Goal: Information Seeking & Learning: Find specific fact

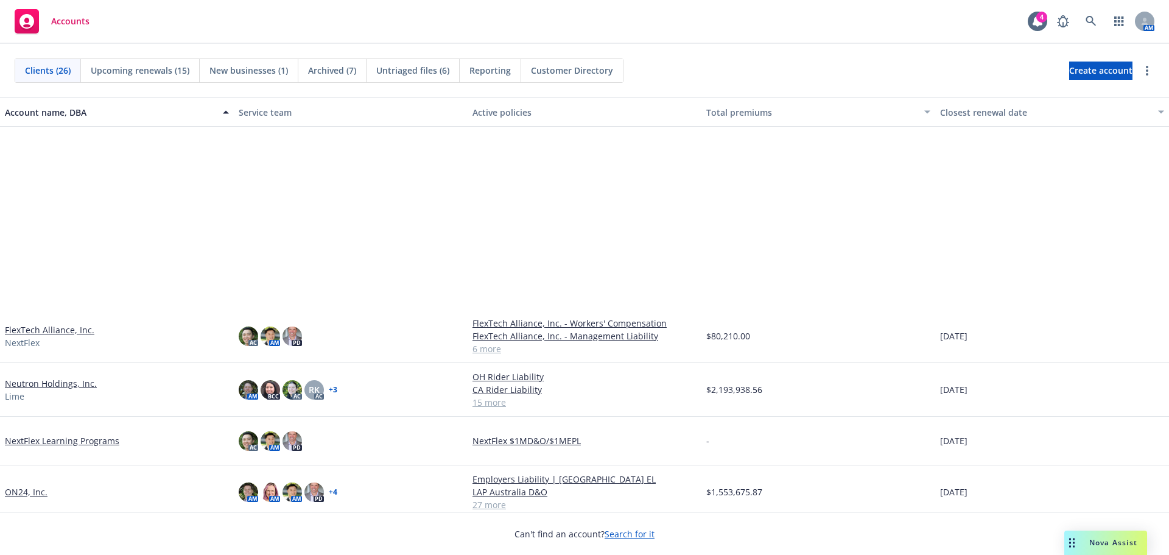
scroll to position [548, 0]
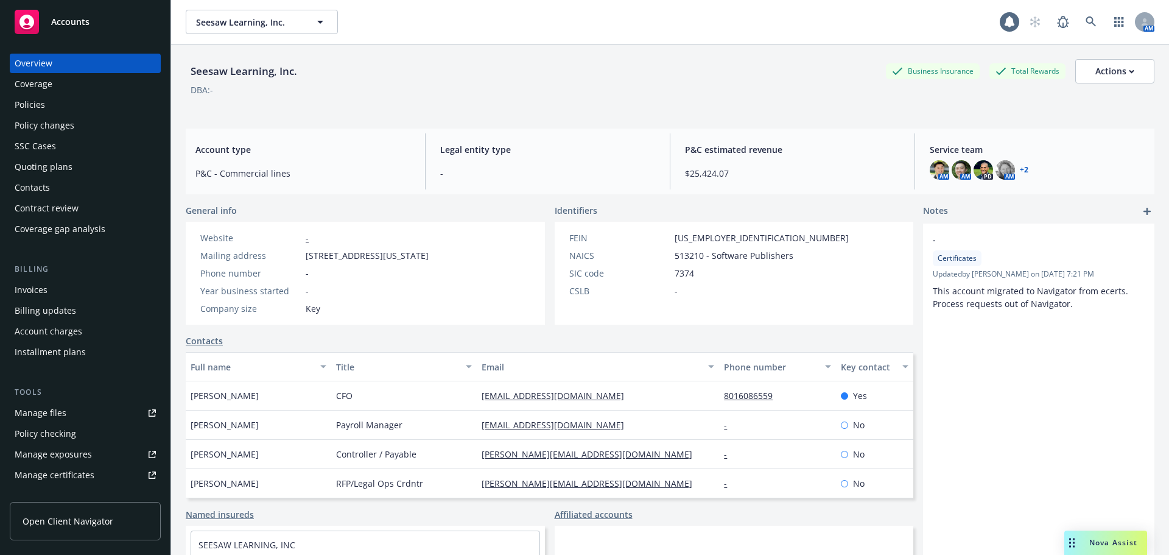
click at [74, 103] on div "Policies" at bounding box center [85, 104] width 141 height 19
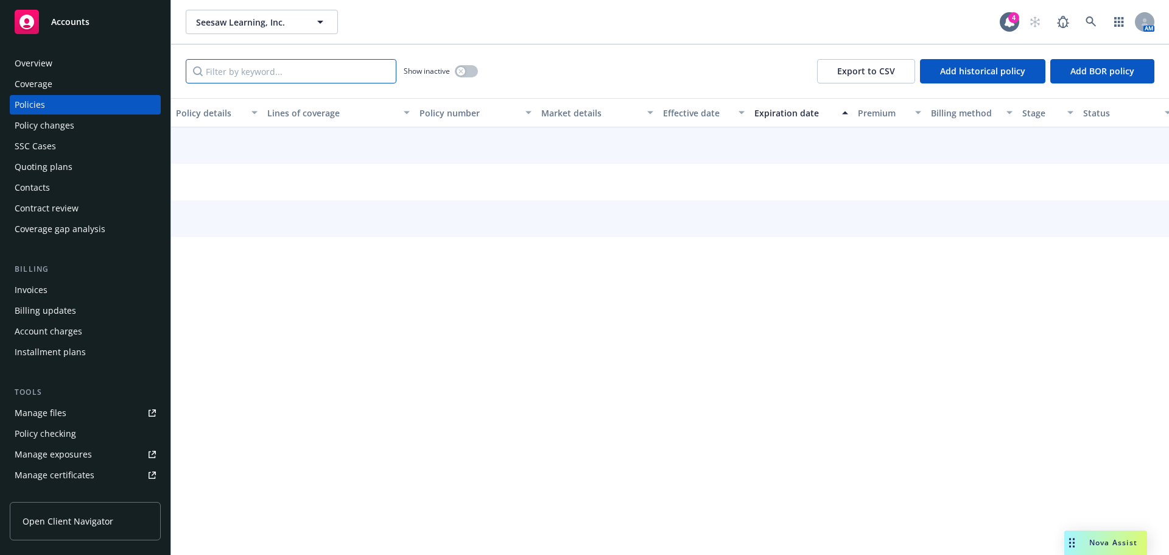
click at [275, 77] on input "Filter by keyword..." at bounding box center [291, 71] width 211 height 24
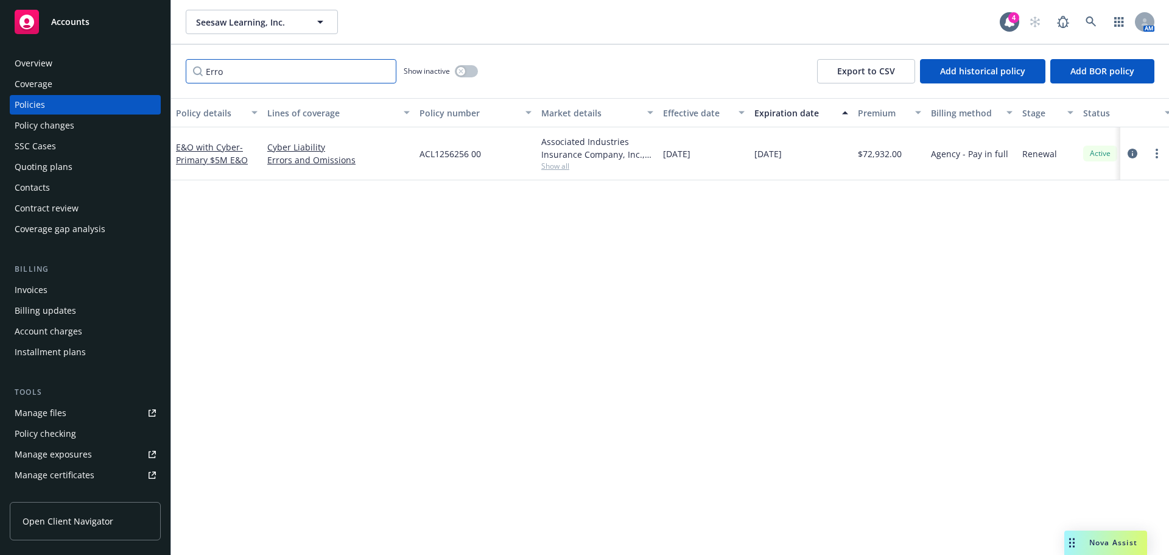
type input "Erro"
click at [226, 153] on div "E&O with Cyber - Primary $5M E&O" at bounding box center [217, 154] width 82 height 26
click at [222, 163] on span "- Primary $5M E&O" at bounding box center [212, 153] width 72 height 24
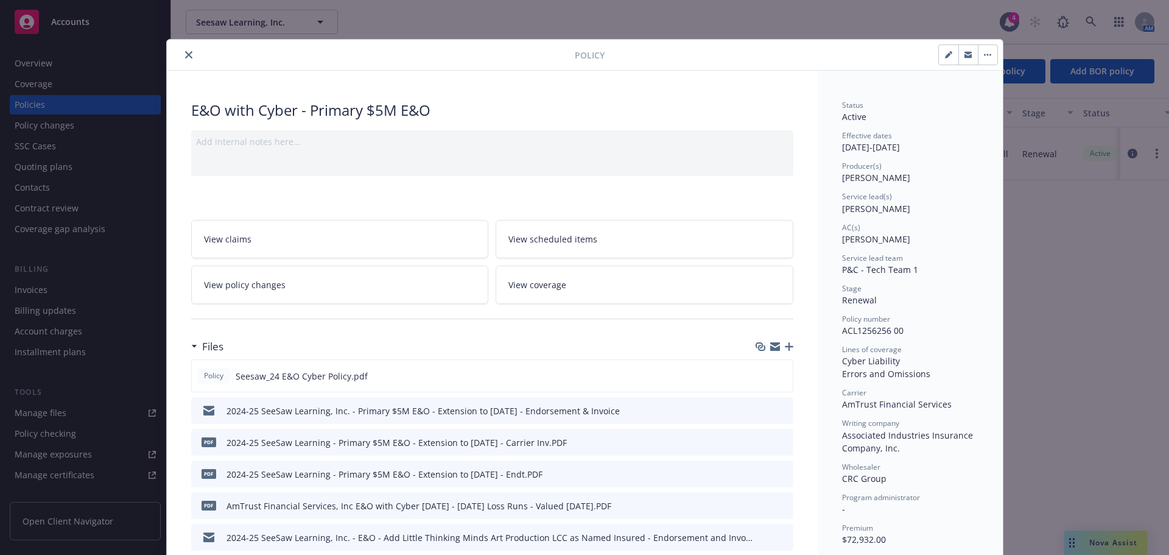
click at [185, 52] on icon "close" at bounding box center [188, 54] width 7 height 7
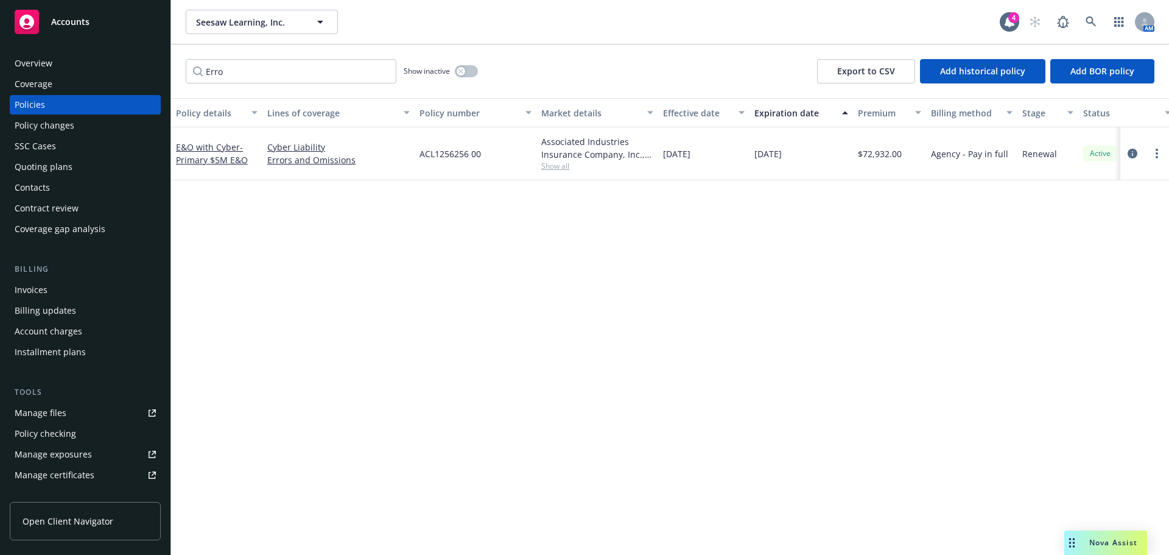
click at [278, 242] on div "Policy details Lines of coverage Policy number Market details Effective date Ex…" at bounding box center [670, 326] width 998 height 457
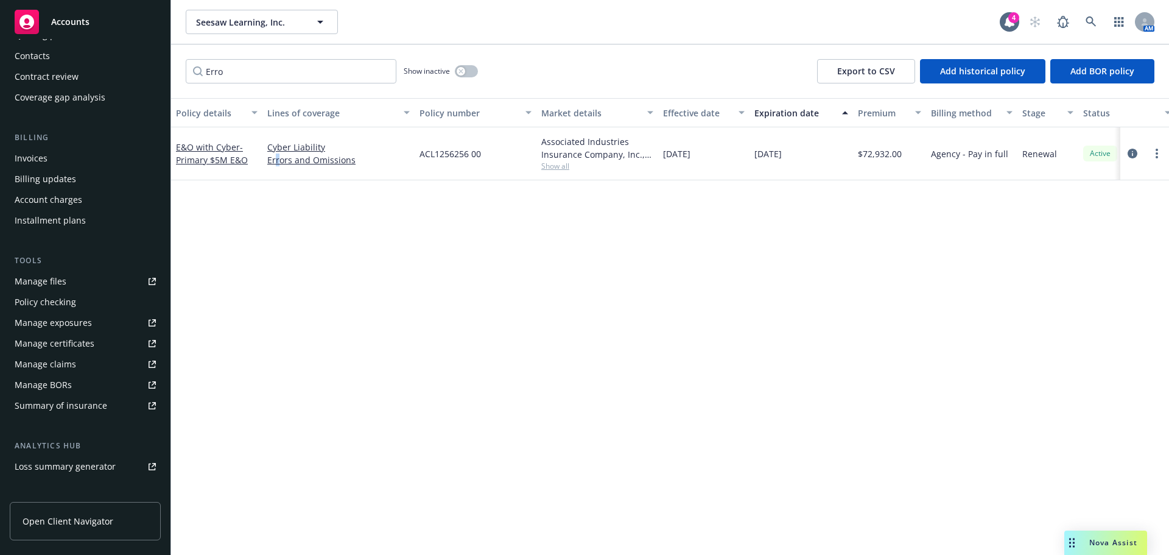
scroll to position [122, 0]
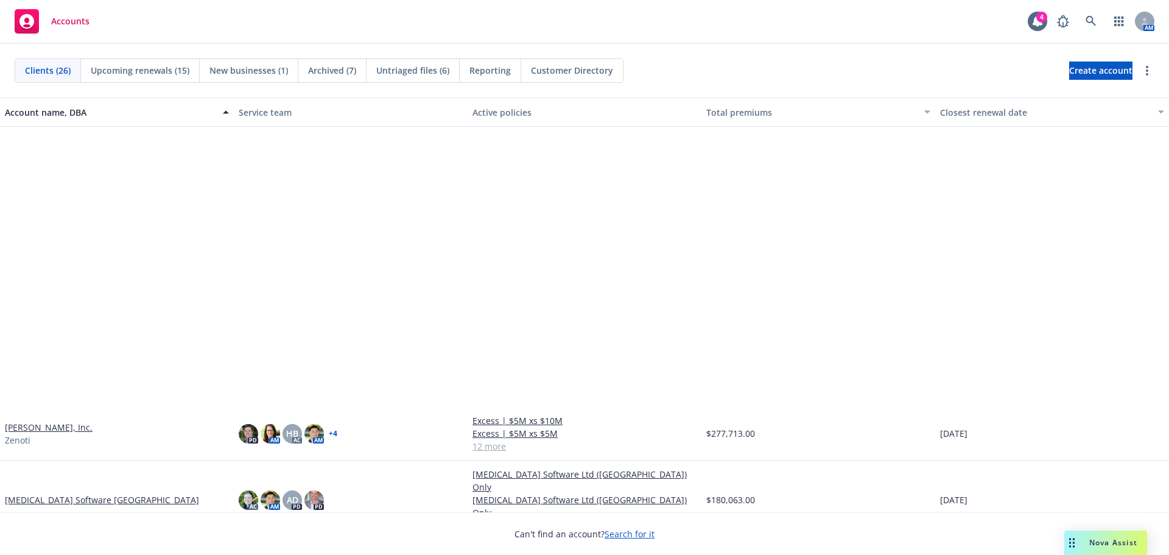
scroll to position [881, 0]
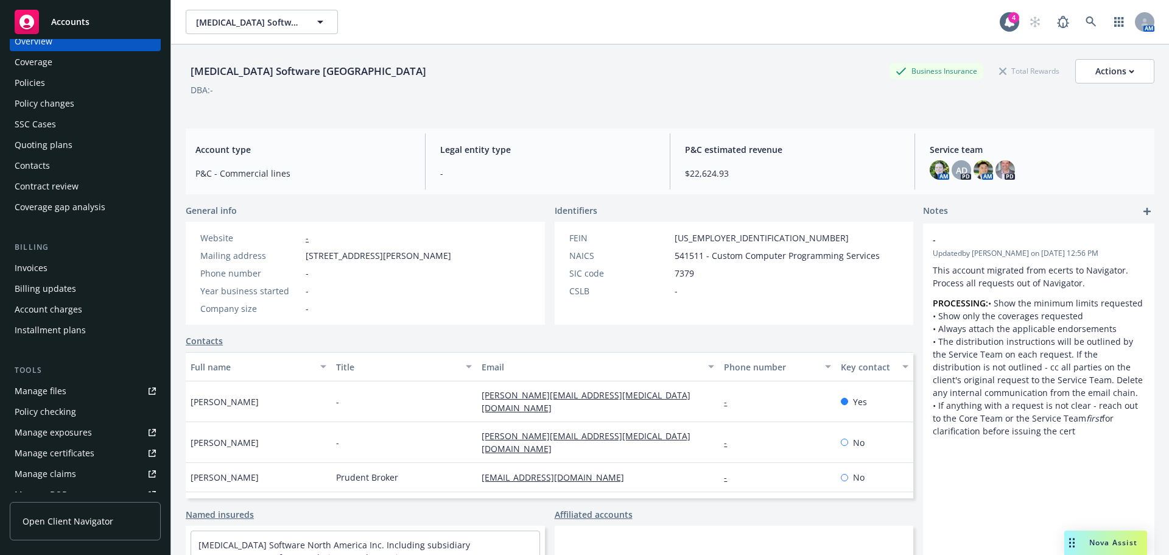
scroll to position [61, 0]
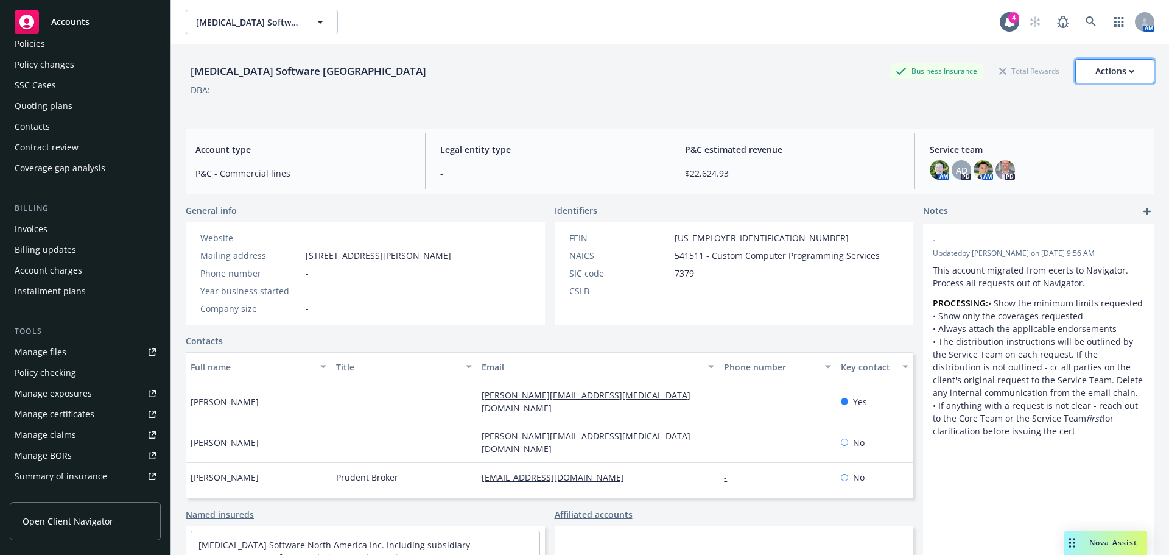
click at [1121, 80] on div "Actions" at bounding box center [1114, 71] width 39 height 23
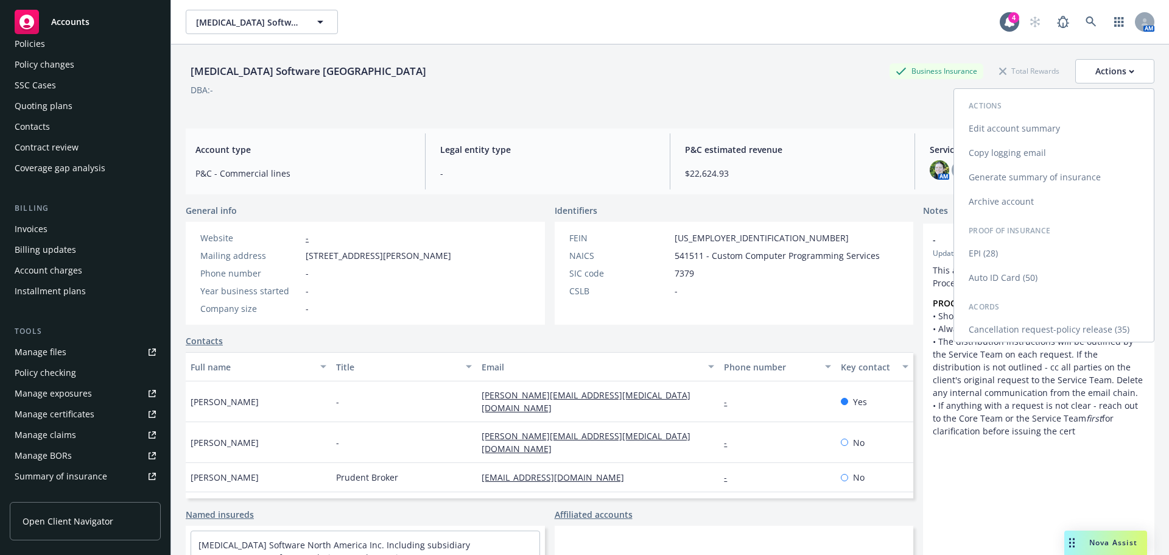
click at [1031, 253] on link "EPI (28)" at bounding box center [1054, 253] width 200 height 24
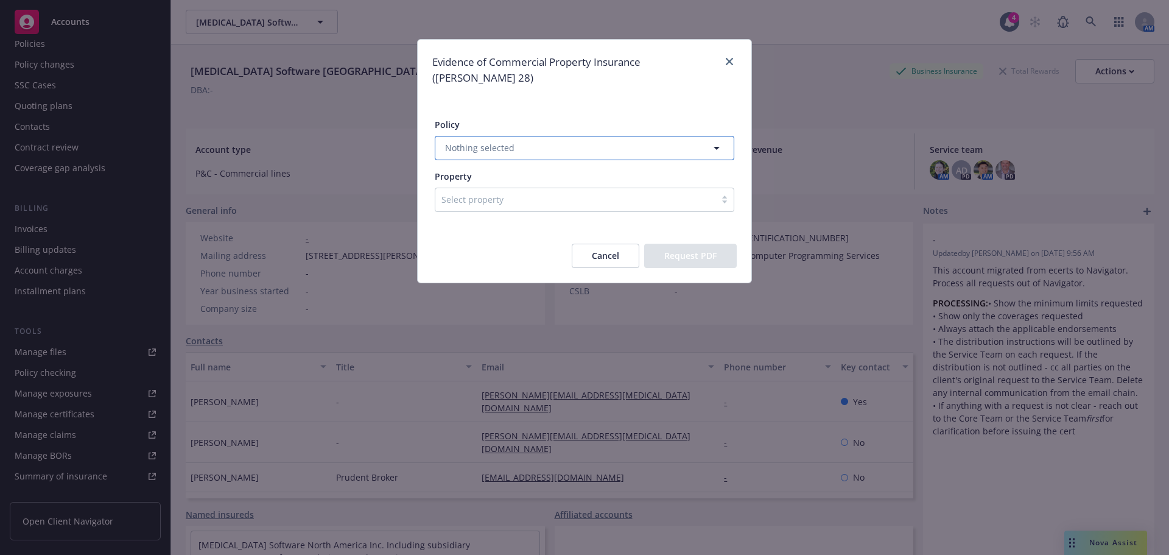
click at [501, 141] on span "Nothing selected" at bounding box center [479, 147] width 69 height 13
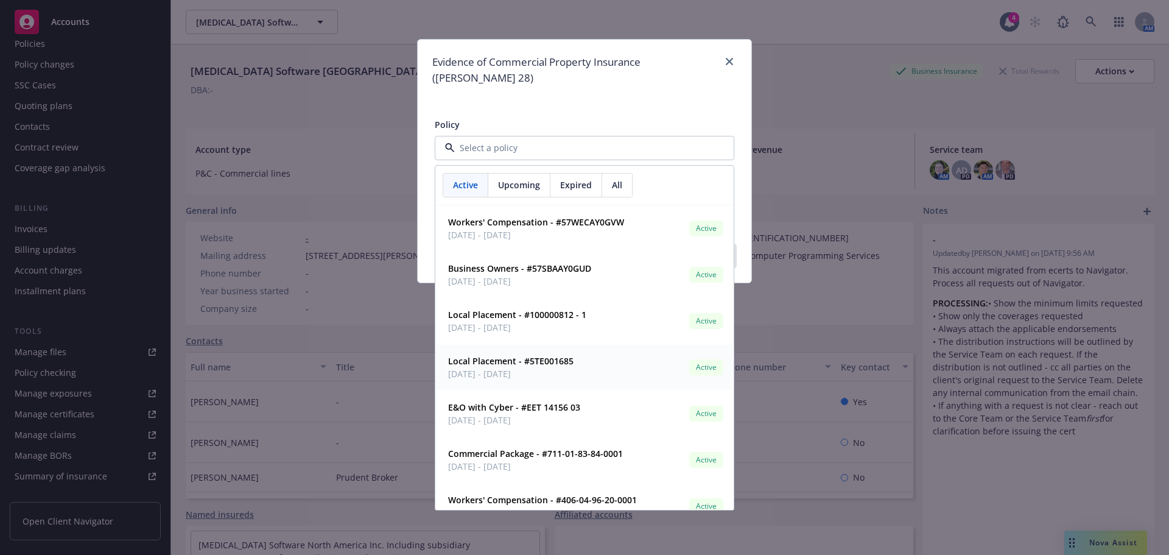
scroll to position [61, 0]
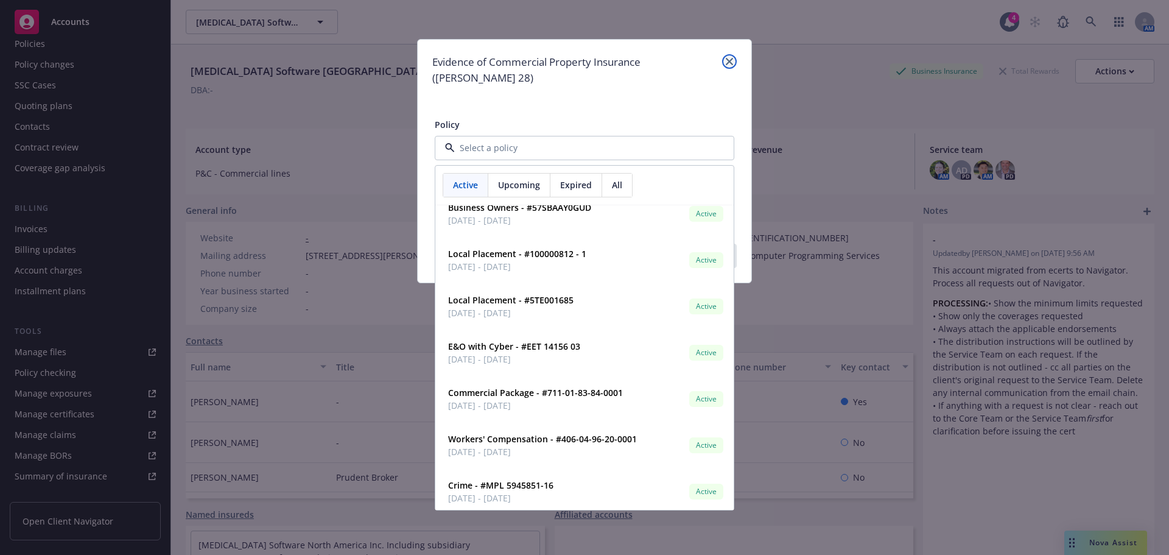
click at [734, 62] on link "close" at bounding box center [729, 61] width 15 height 15
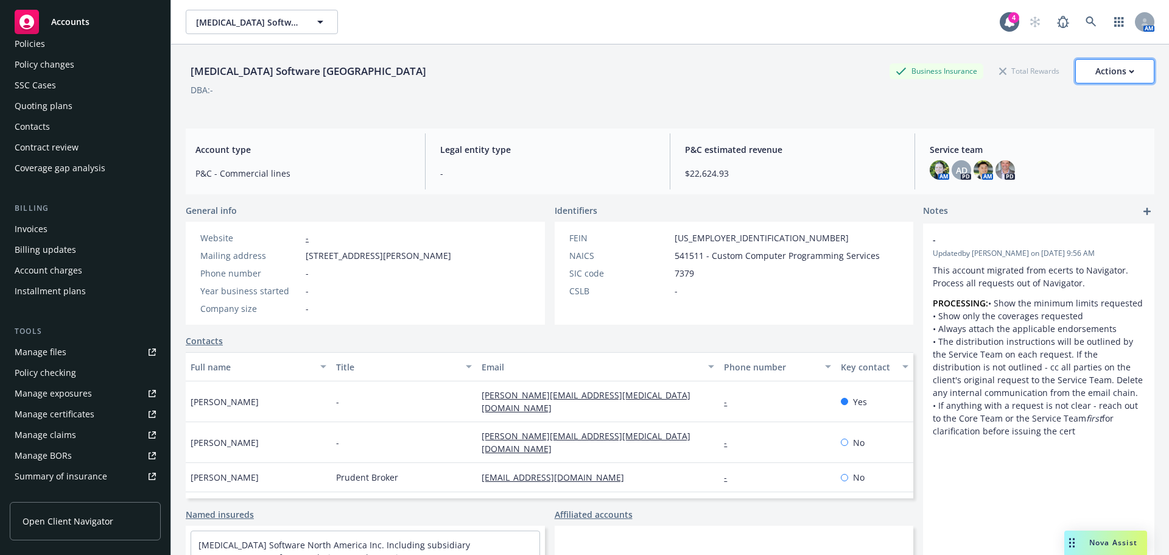
click at [1129, 72] on button "Actions" at bounding box center [1114, 71] width 79 height 24
drag, startPoint x: 780, startPoint y: 101, endPoint x: 786, endPoint y: 88, distance: 14.5
click at [781, 98] on div "Sonata Software North America Business Insurance Total Rewards Actions Actions …" at bounding box center [670, 84] width 968 height 50
click at [1131, 63] on button "Actions" at bounding box center [1114, 71] width 79 height 24
click at [559, 94] on div "DBA: -" at bounding box center [670, 89] width 968 height 13
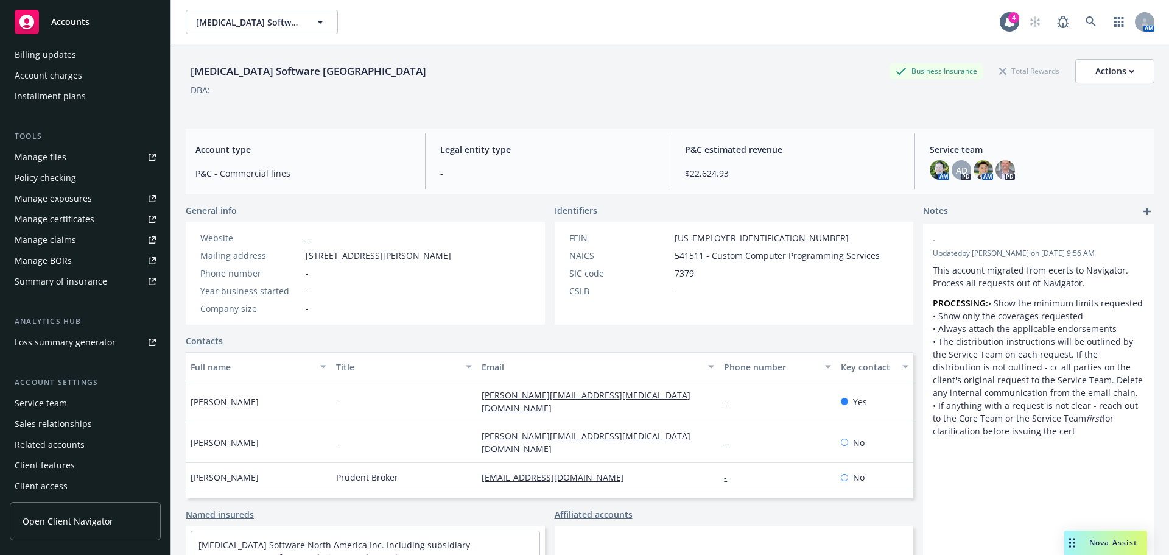
scroll to position [259, 0]
click at [1130, 67] on button "Actions" at bounding box center [1114, 71] width 79 height 24
click at [1015, 256] on link "EPI (28)" at bounding box center [1054, 253] width 200 height 24
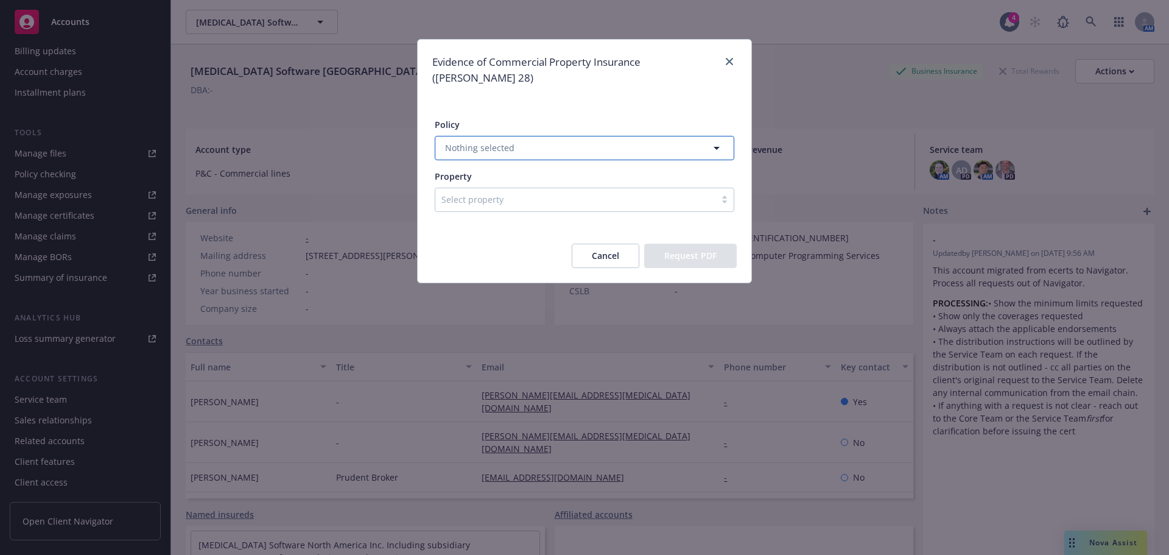
click at [553, 138] on button "Nothing selected" at bounding box center [584, 148] width 299 height 24
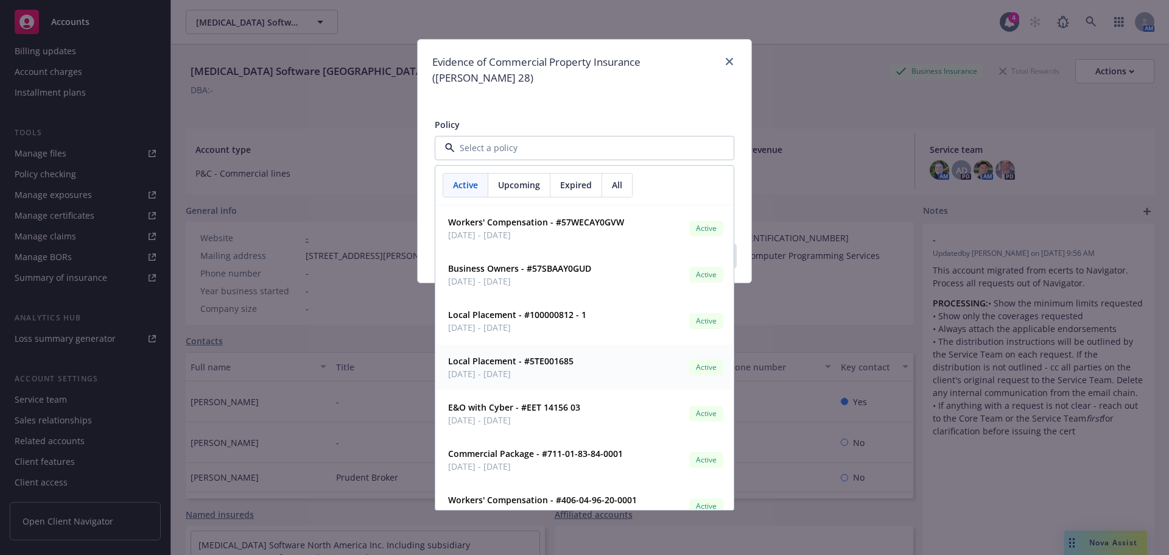
scroll to position [61, 0]
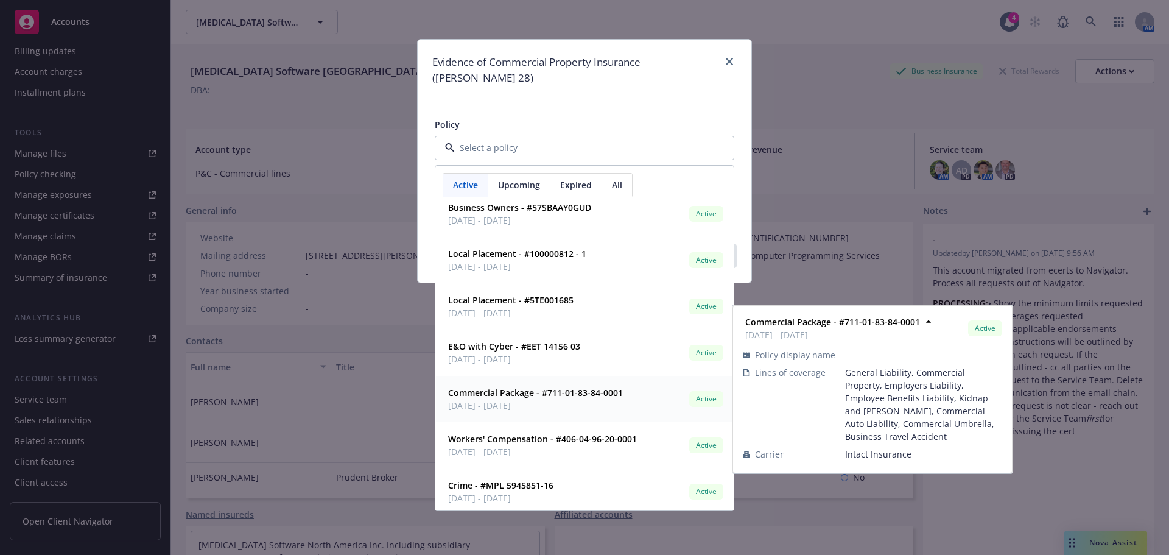
click at [570, 399] on span "01/01/2025 - 01/01/2026" at bounding box center [535, 405] width 175 height 13
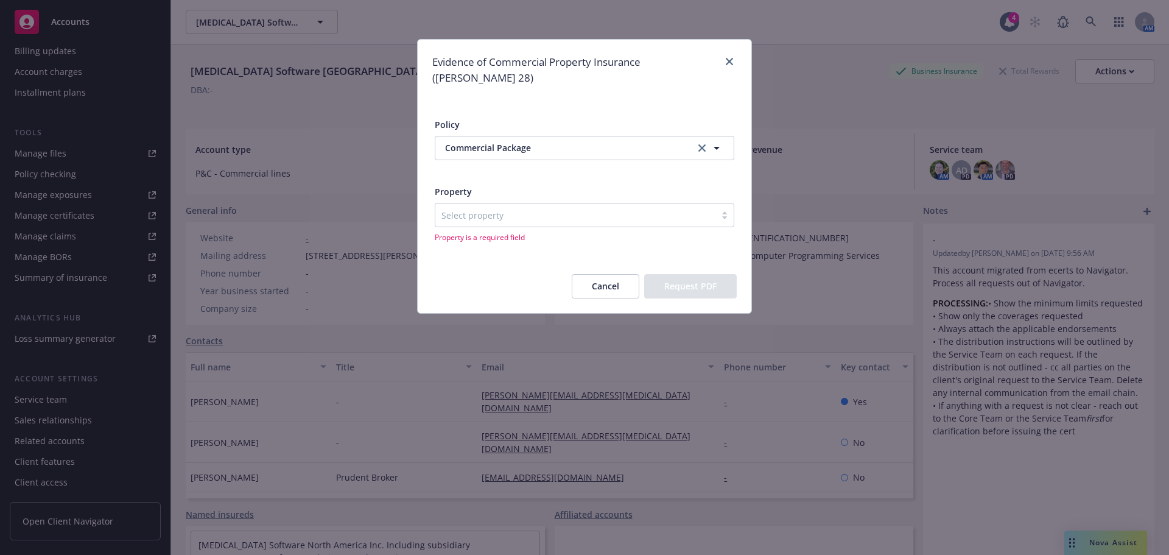
click at [644, 208] on div at bounding box center [575, 215] width 268 height 15
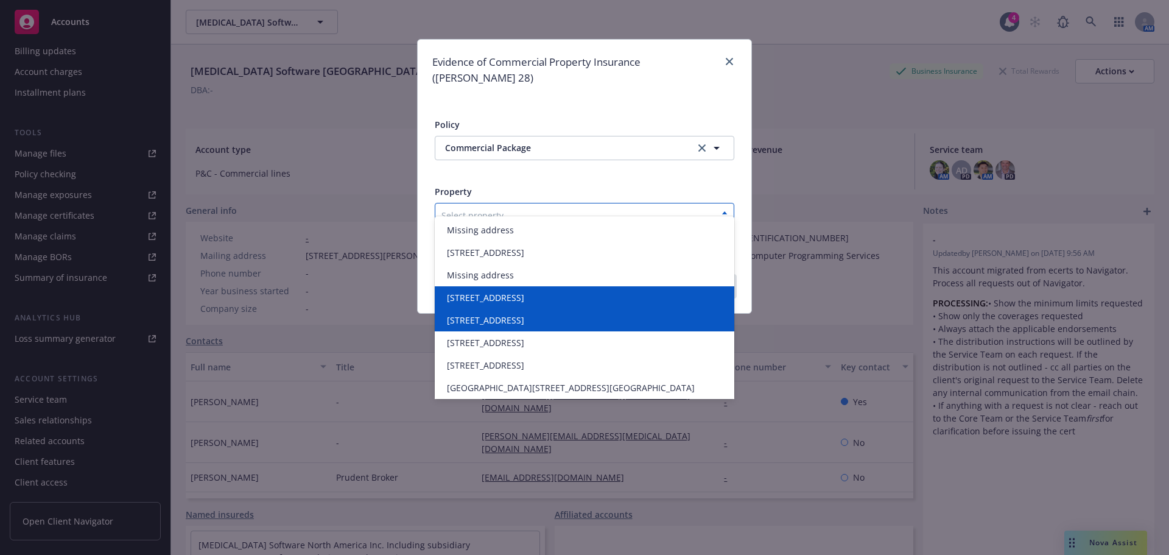
scroll to position [28, 0]
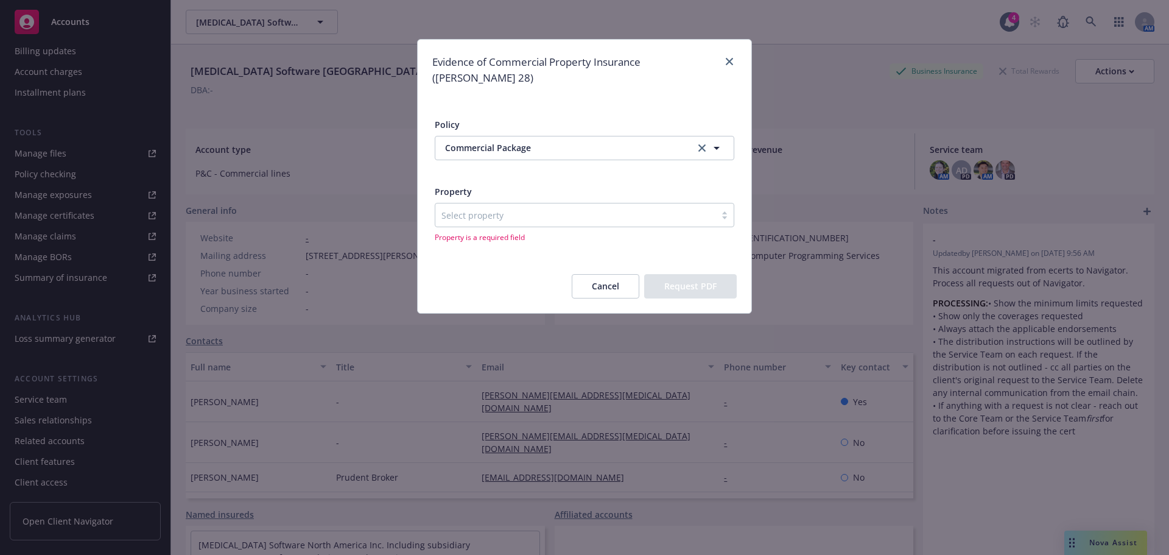
click at [642, 185] on div "Property" at bounding box center [584, 191] width 299 height 13
click at [670, 208] on div "Select property" at bounding box center [575, 214] width 280 height 19
click at [639, 208] on div at bounding box center [575, 215] width 268 height 15
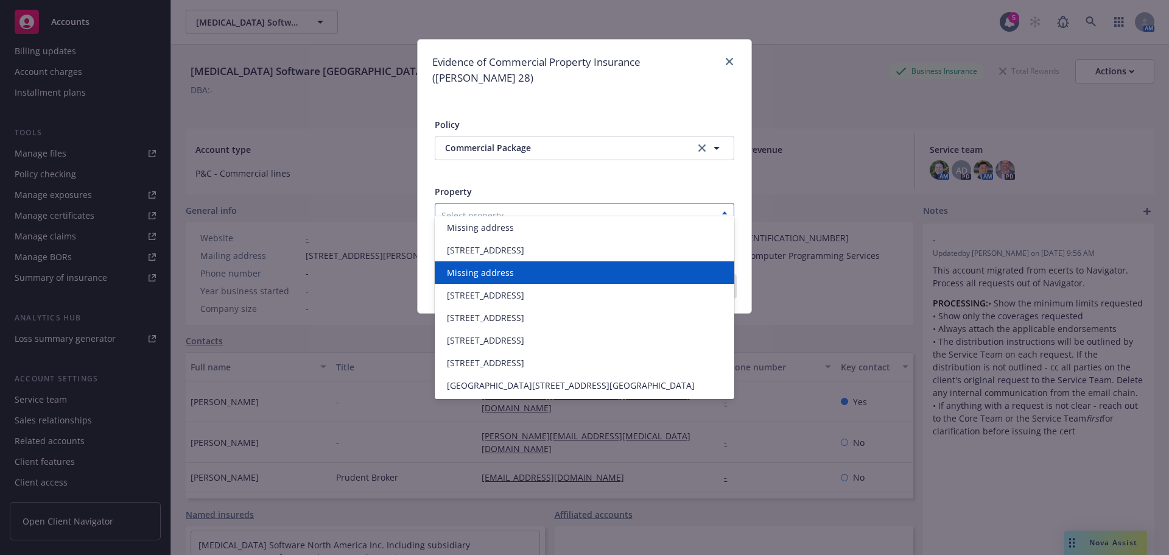
click at [685, 101] on span "Policy Commercial Package Commercial Package Property option Missing address fo…" at bounding box center [585, 180] width 334 height 158
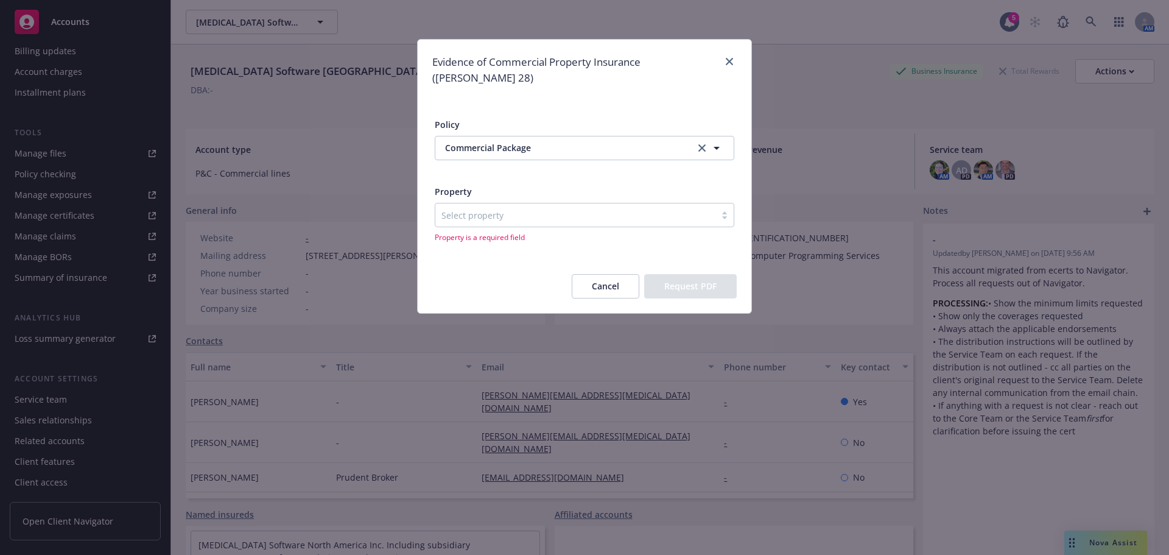
click at [581, 208] on div at bounding box center [575, 215] width 268 height 15
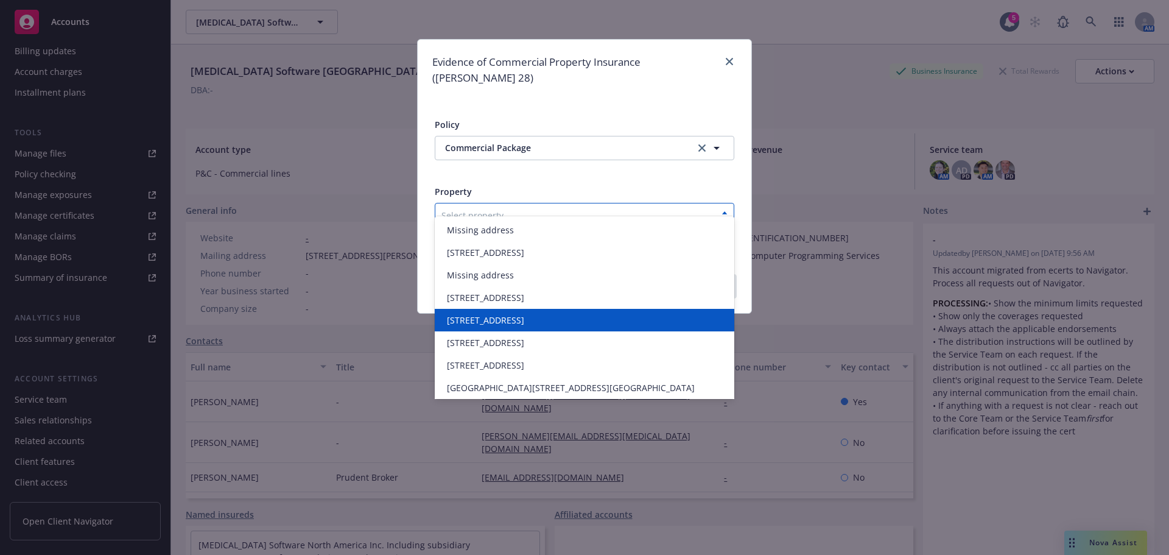
click at [524, 326] on span "15375 NE 90TH ST, REDMOND, WA, 98052-3562, USA" at bounding box center [485, 319] width 77 height 13
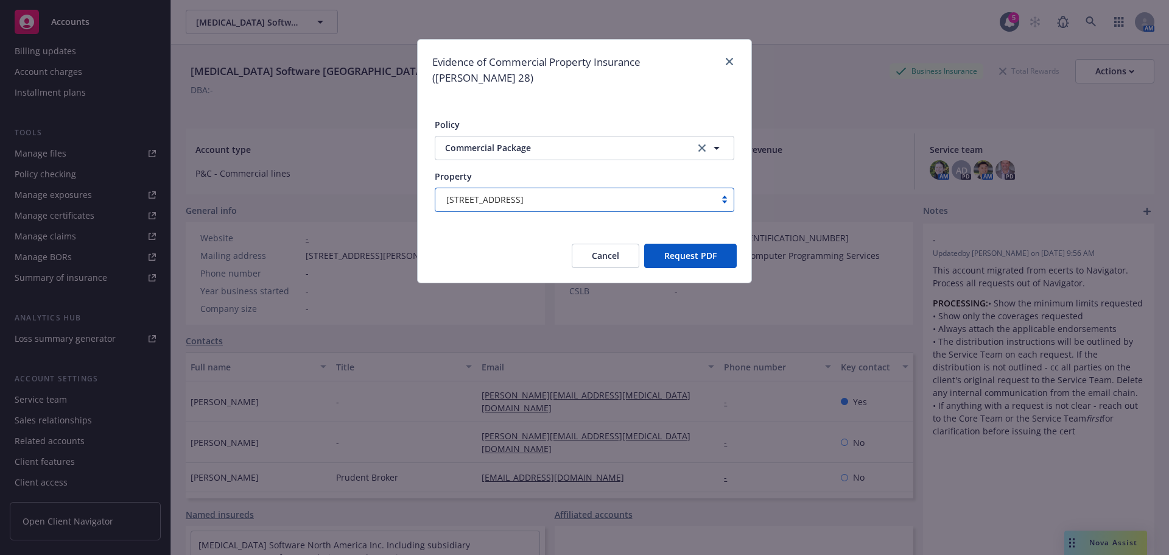
click at [691, 243] on button "Request PDF" at bounding box center [690, 255] width 93 height 24
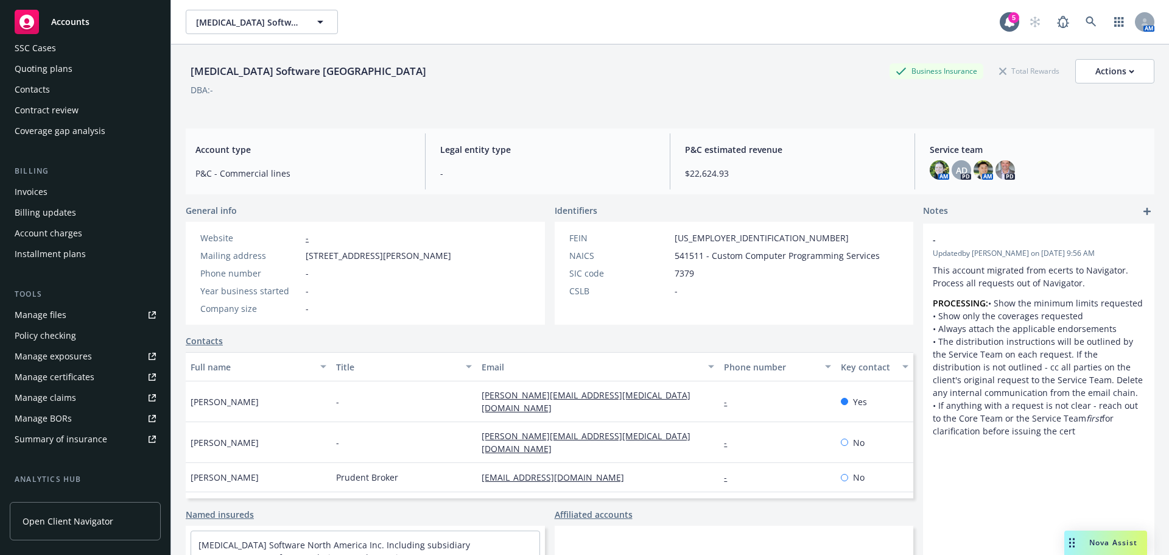
scroll to position [0, 0]
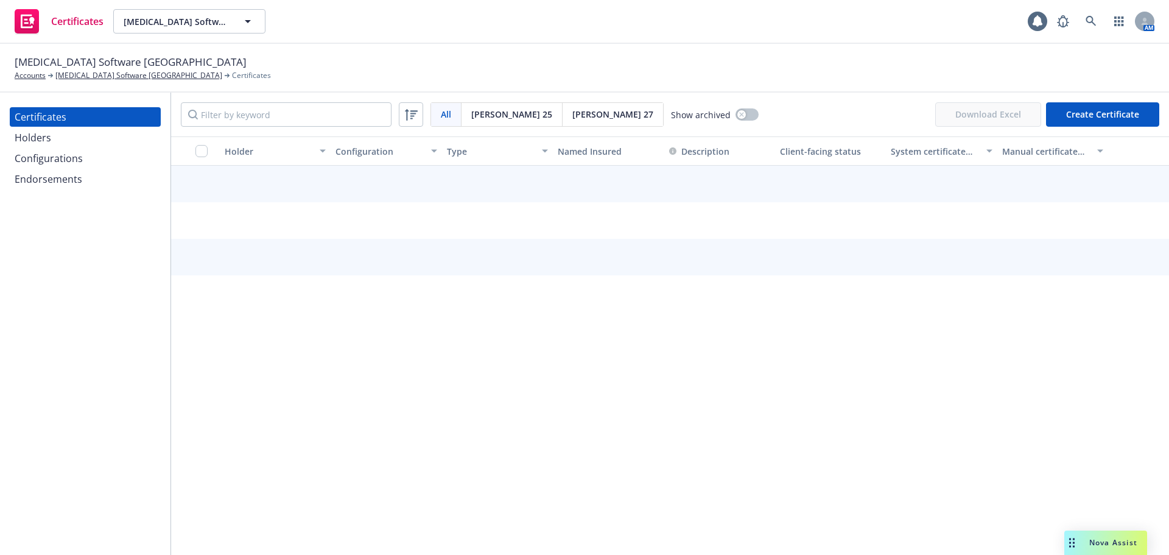
click at [1108, 119] on button "Create Certificate" at bounding box center [1102, 114] width 113 height 24
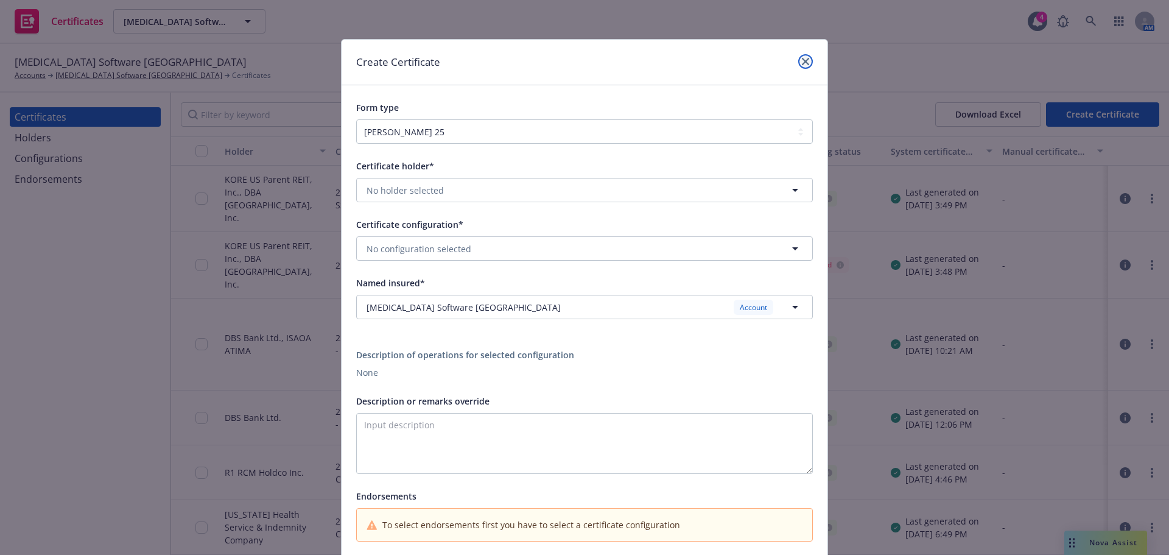
click at [802, 61] on icon "close" at bounding box center [805, 61] width 7 height 7
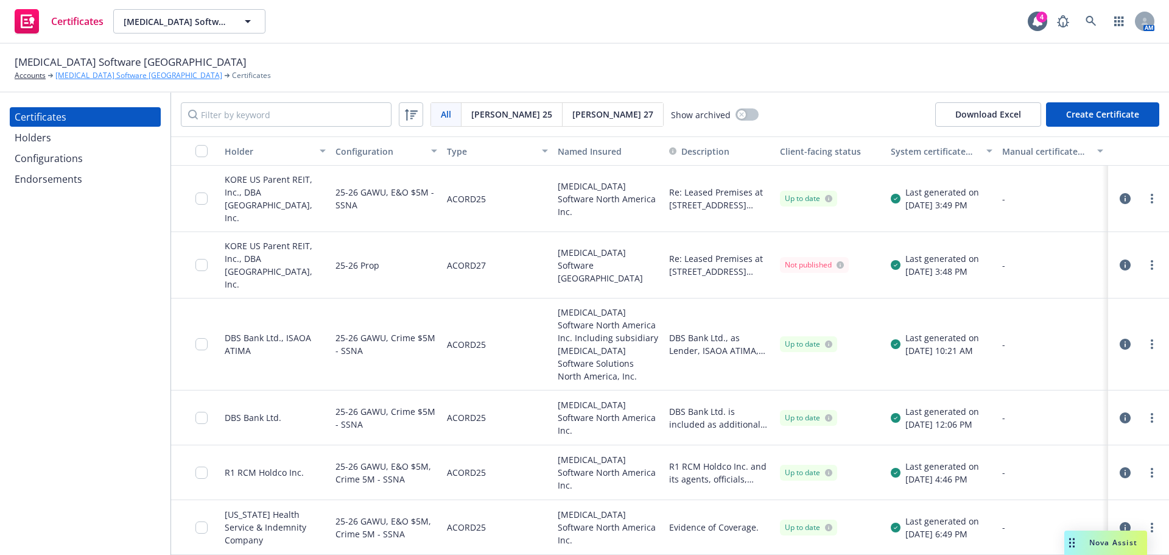
drag, startPoint x: 37, startPoint y: 77, endPoint x: 62, endPoint y: 80, distance: 25.1
click at [37, 77] on link "Accounts" at bounding box center [30, 75] width 31 height 11
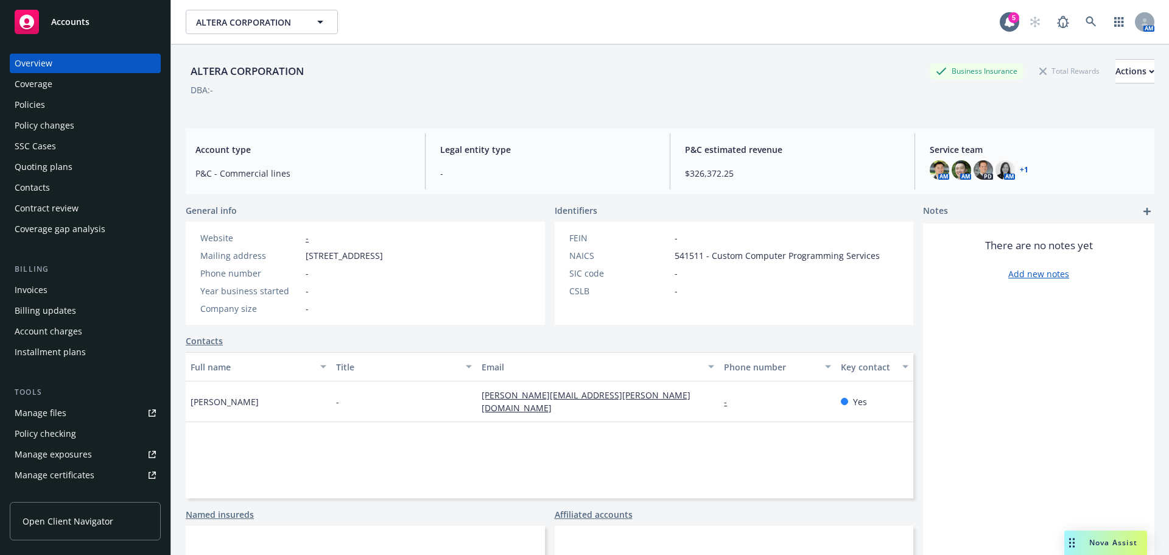
click at [53, 111] on div "Policies" at bounding box center [85, 104] width 141 height 19
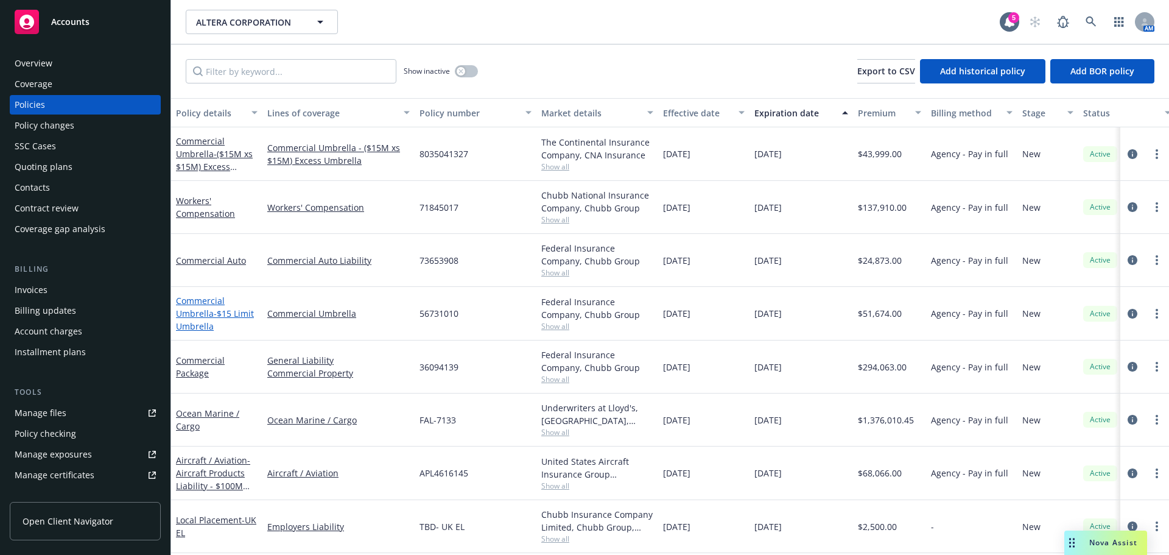
scroll to position [61, 0]
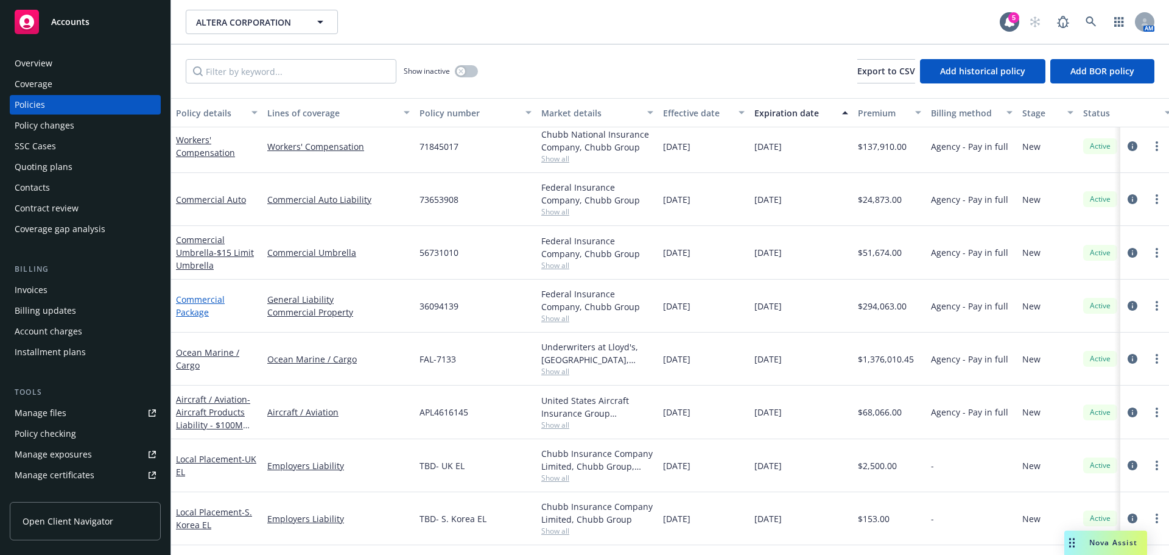
click at [197, 309] on link "Commercial Package" at bounding box center [200, 305] width 49 height 24
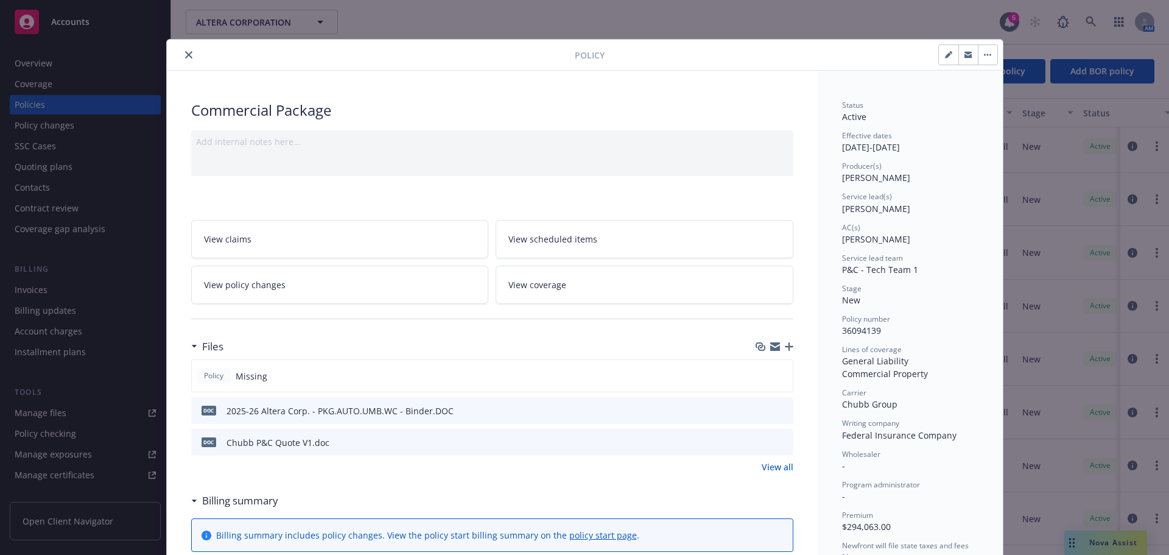
click at [776, 410] on icon "preview file" at bounding box center [781, 409] width 11 height 9
click at [182, 59] on button "close" at bounding box center [188, 54] width 15 height 15
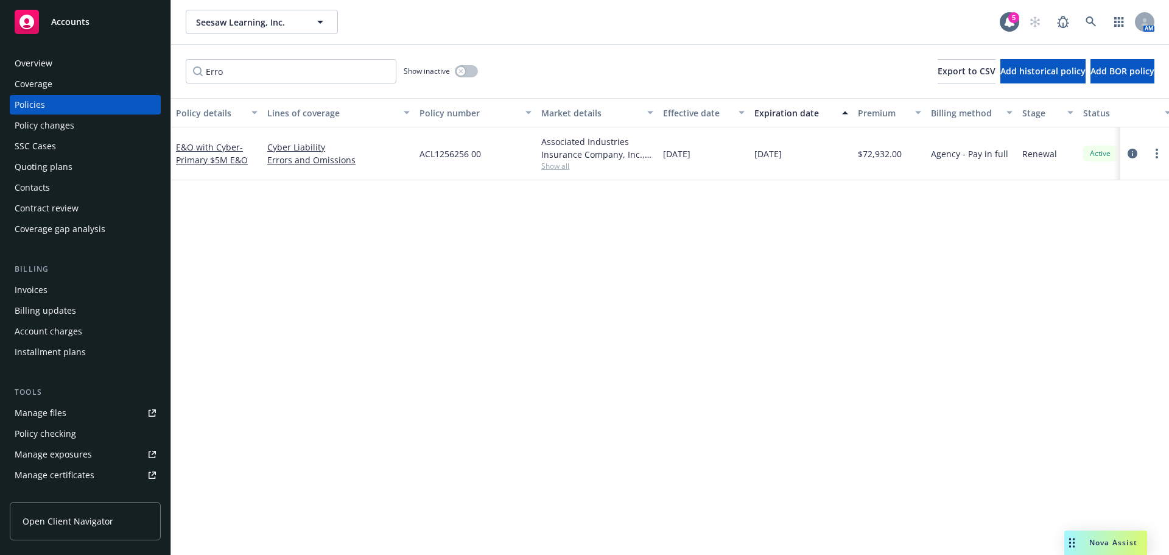
scroll to position [122, 0]
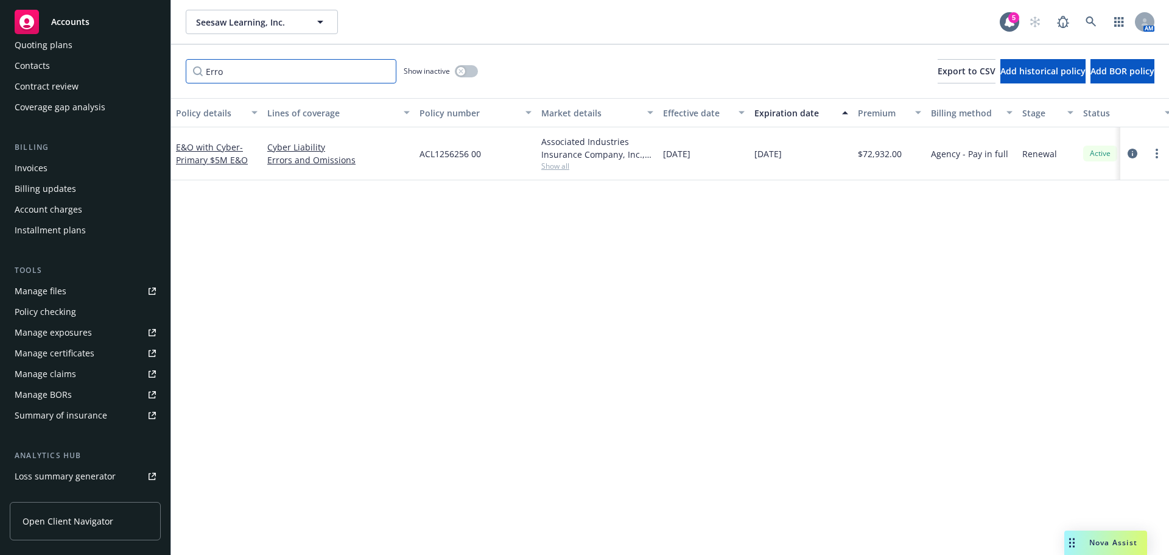
click at [382, 74] on input "Erro" at bounding box center [291, 71] width 211 height 24
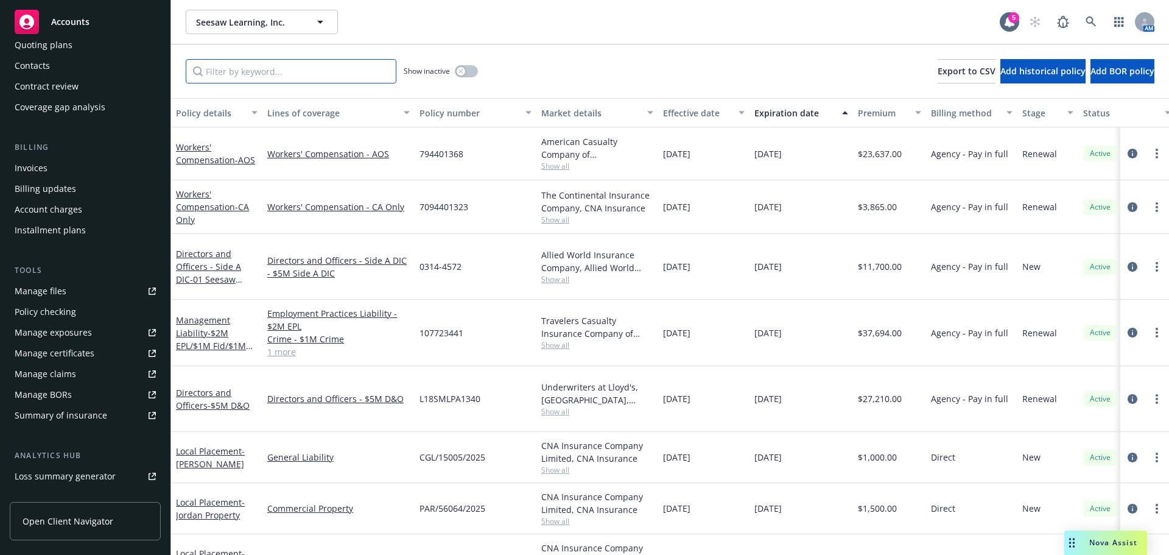
click at [301, 72] on input "Filter by keyword..." at bounding box center [291, 71] width 211 height 24
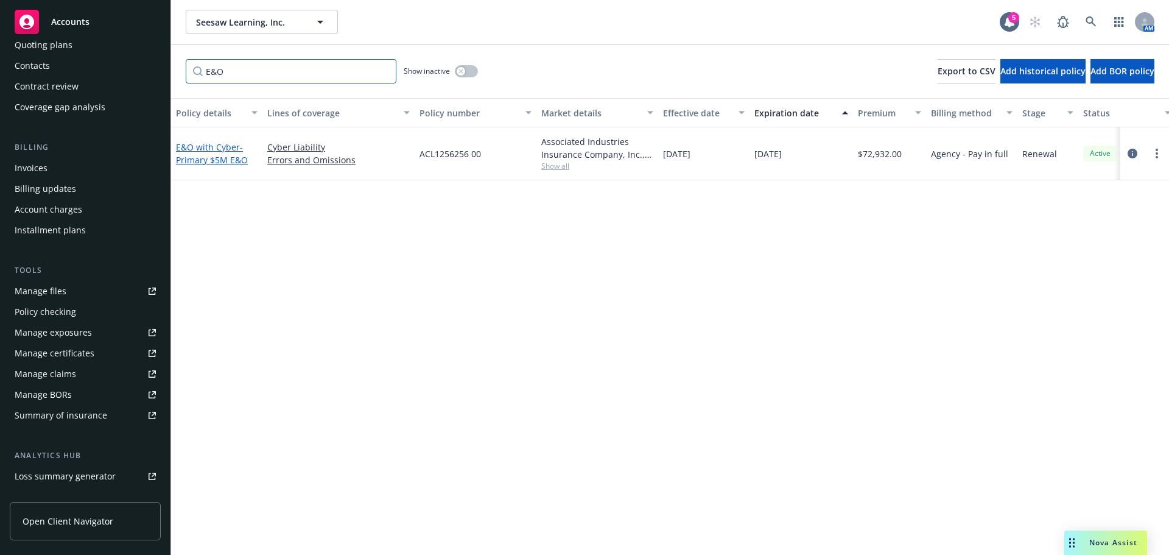
type input "E&O"
click at [233, 157] on span "- Primary $5M E&O" at bounding box center [212, 153] width 72 height 24
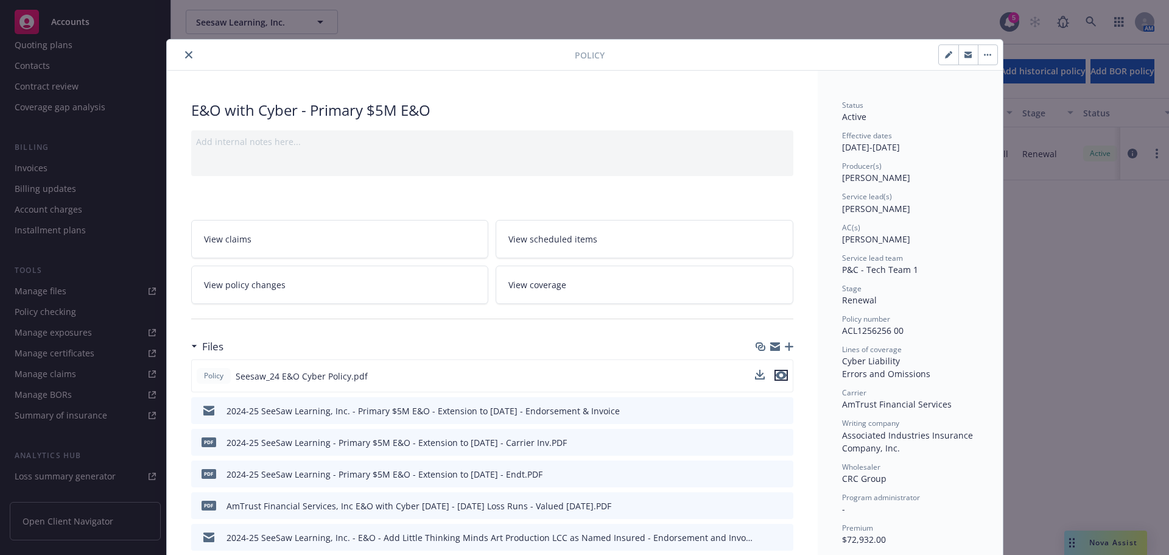
click at [779, 373] on icon "preview file" at bounding box center [781, 375] width 11 height 9
click at [756, 377] on icon "download file" at bounding box center [761, 375] width 10 height 10
click at [185, 52] on icon "close" at bounding box center [188, 54] width 7 height 7
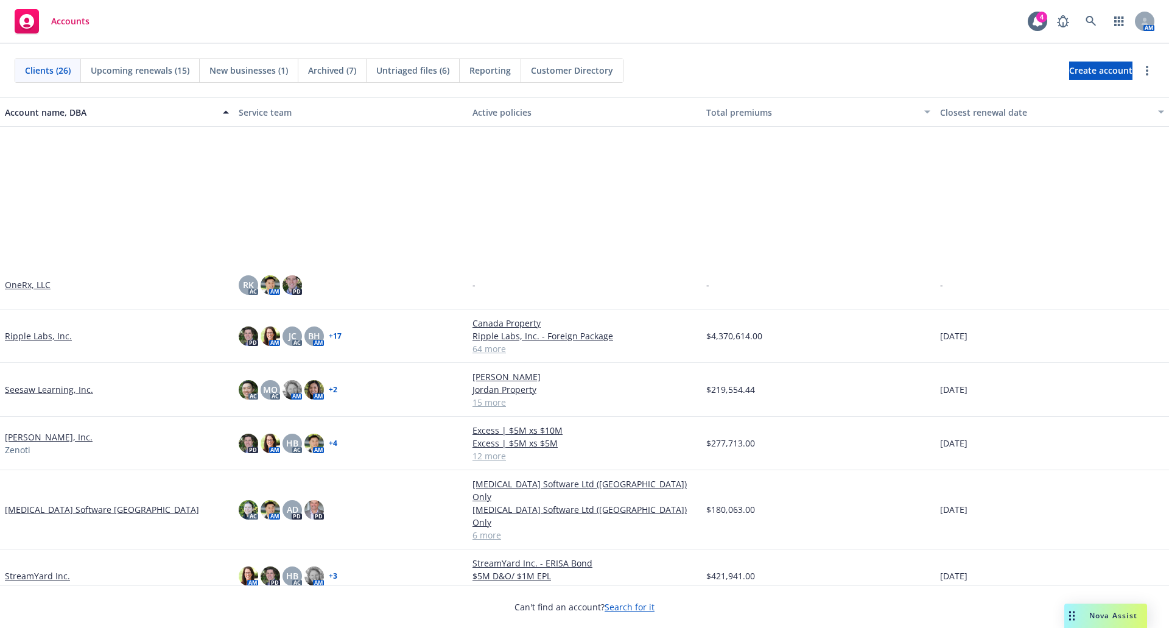
scroll to position [730, 0]
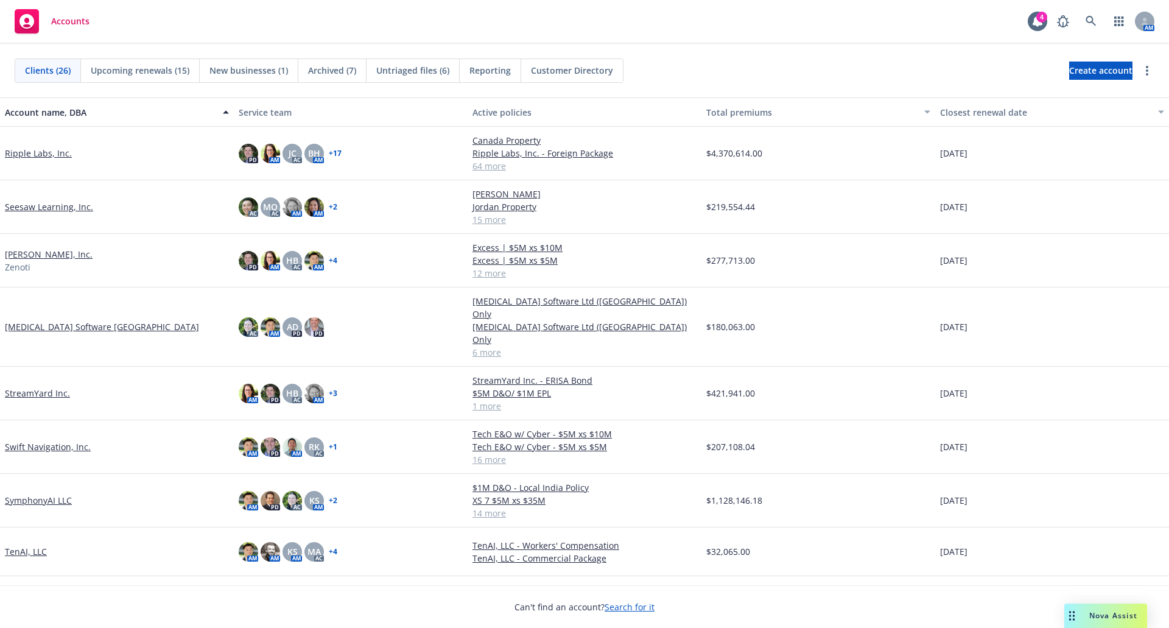
click at [52, 489] on div "SymphonyAI LLC" at bounding box center [117, 501] width 234 height 54
drag, startPoint x: 56, startPoint y: 475, endPoint x: 43, endPoint y: 475, distance: 12.8
click at [43, 494] on link "SymphonyAI LLC" at bounding box center [38, 500] width 67 height 13
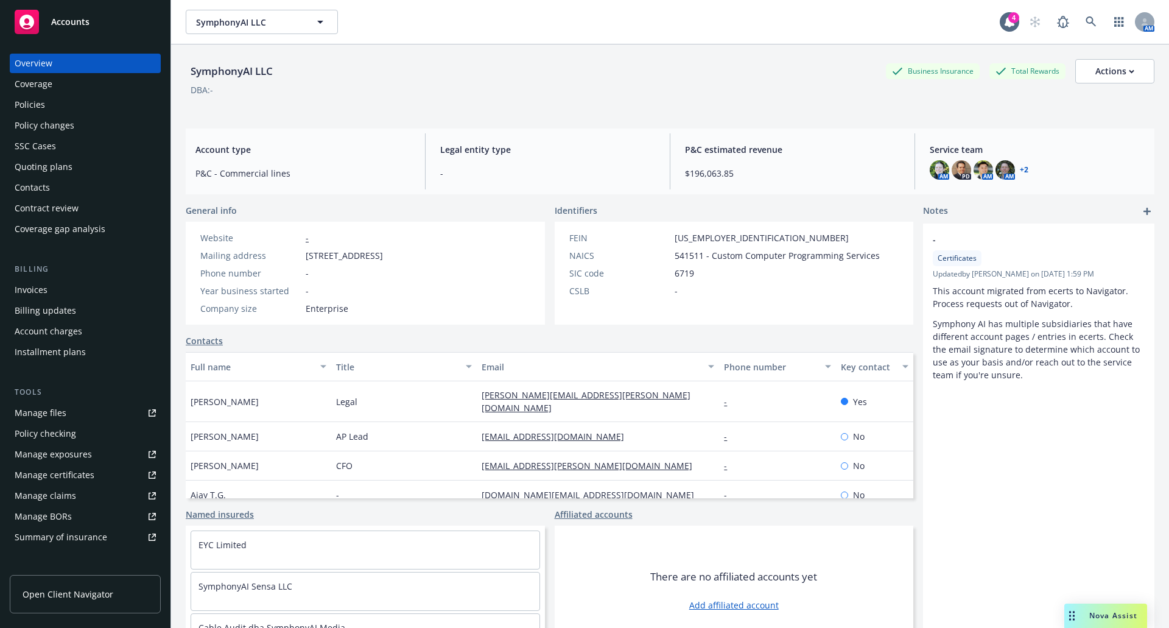
click at [47, 111] on div "Policies" at bounding box center [85, 104] width 141 height 19
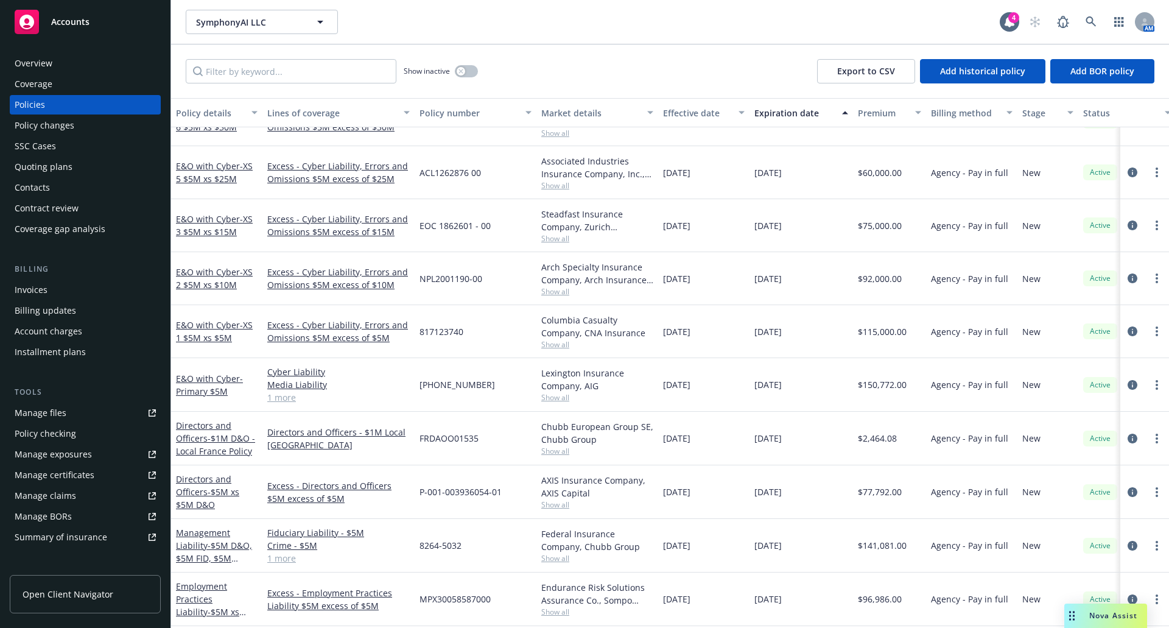
scroll to position [337, 0]
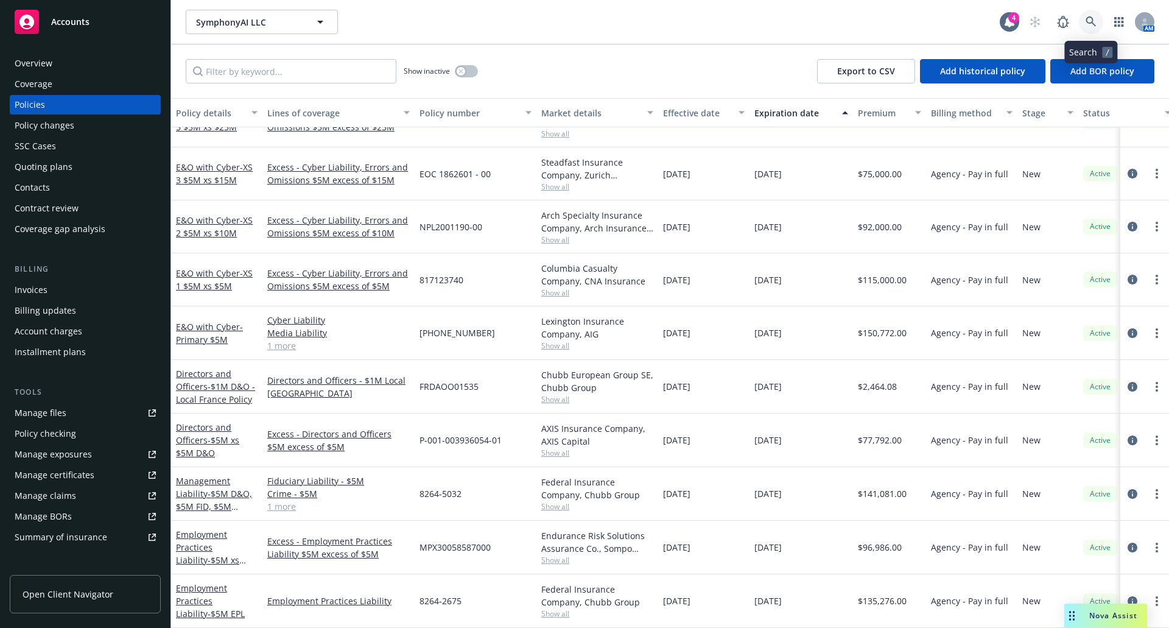
click at [1082, 21] on link at bounding box center [1091, 22] width 24 height 24
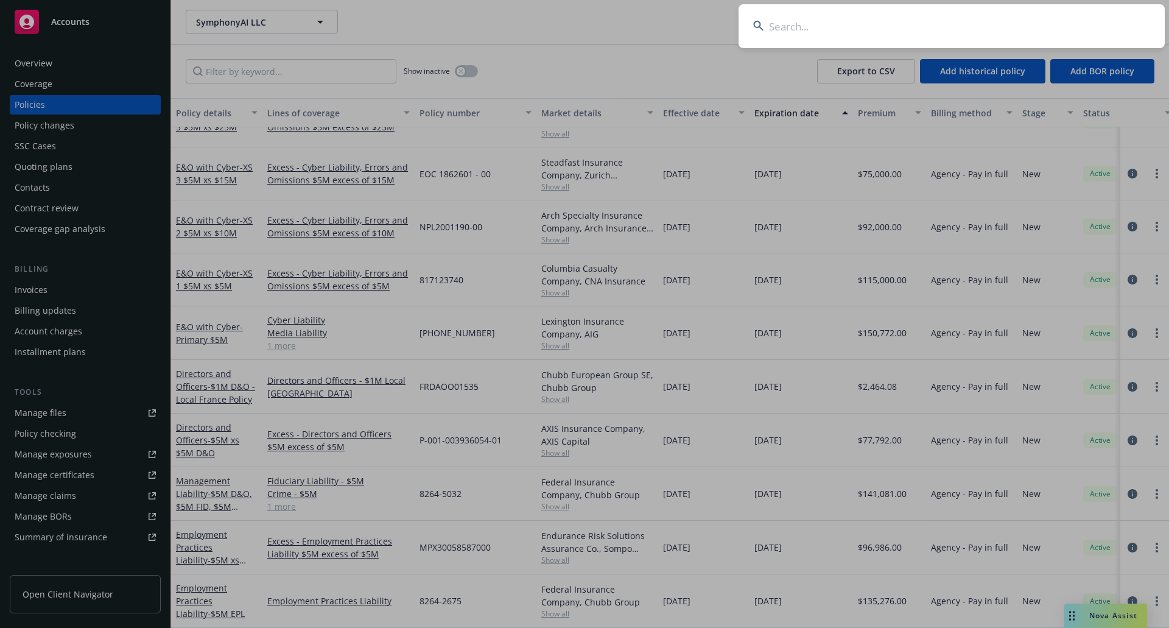
click at [964, 27] on input at bounding box center [951, 26] width 426 height 44
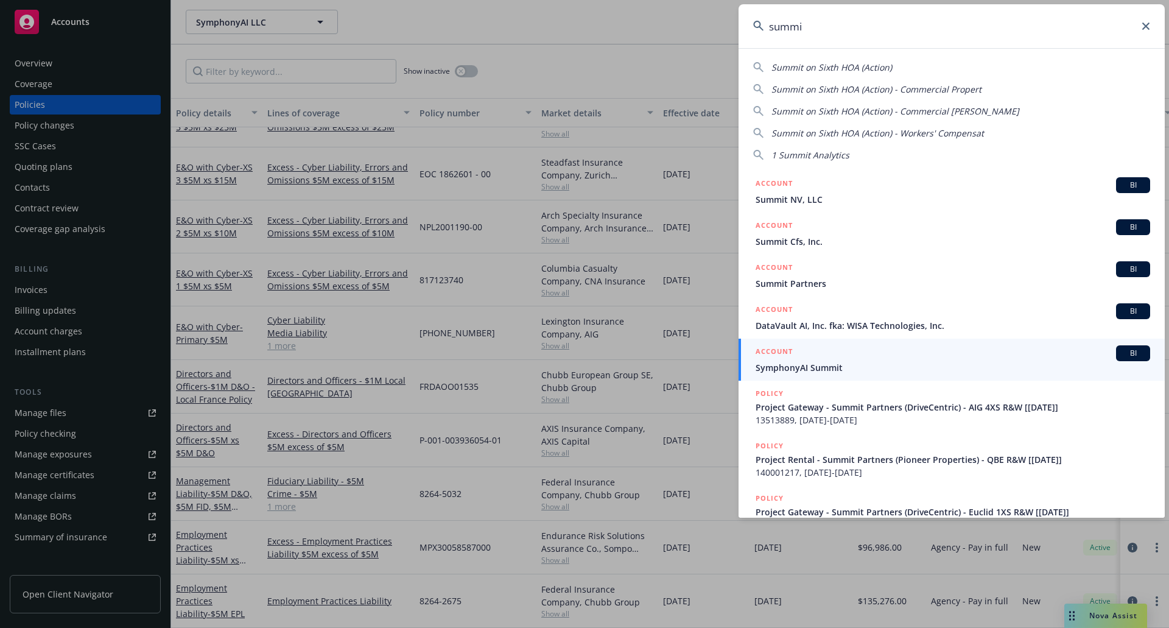
type input "summi"
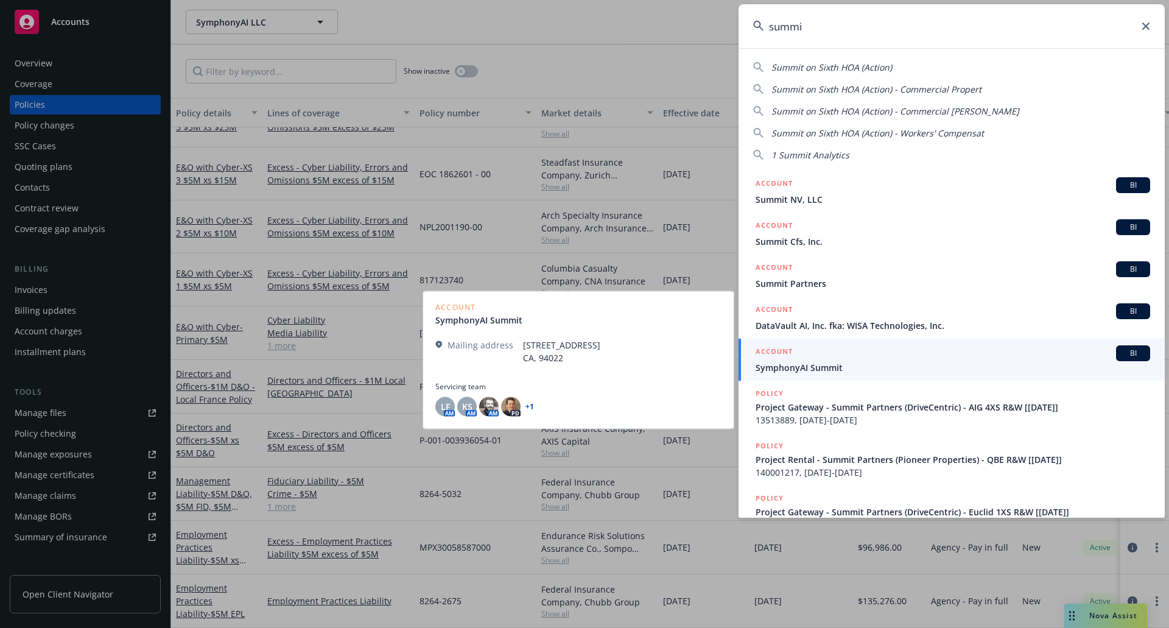
drag, startPoint x: 854, startPoint y: 363, endPoint x: 811, endPoint y: 366, distance: 43.3
click at [811, 365] on span "SymphonyAI Summit" at bounding box center [952, 367] width 394 height 13
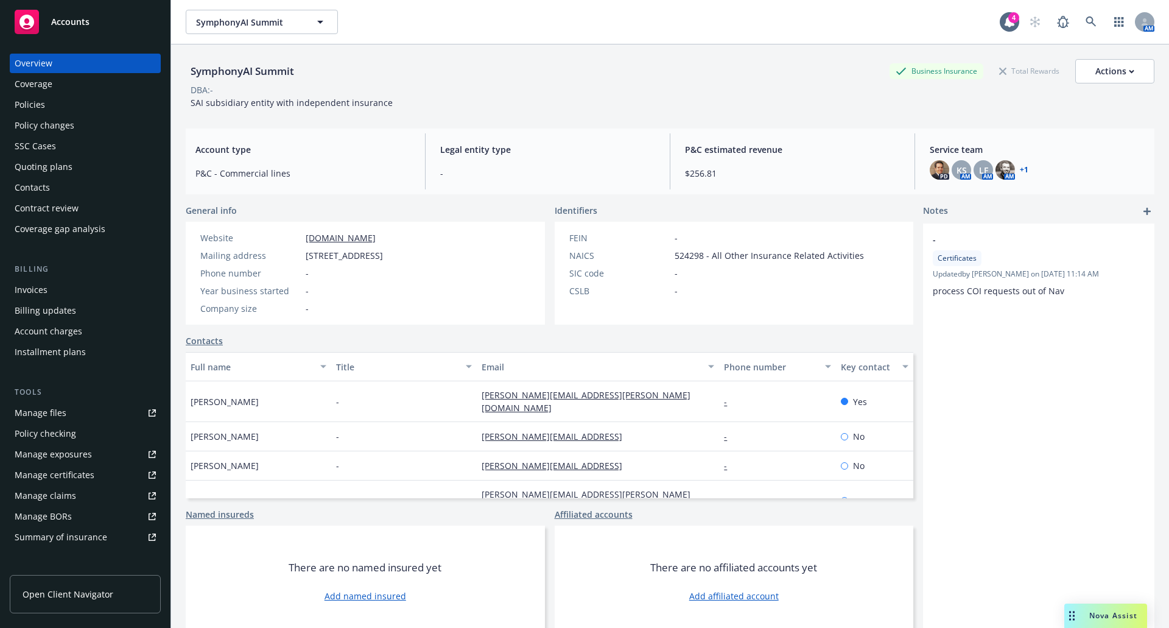
click at [61, 110] on div "Policies" at bounding box center [85, 104] width 141 height 19
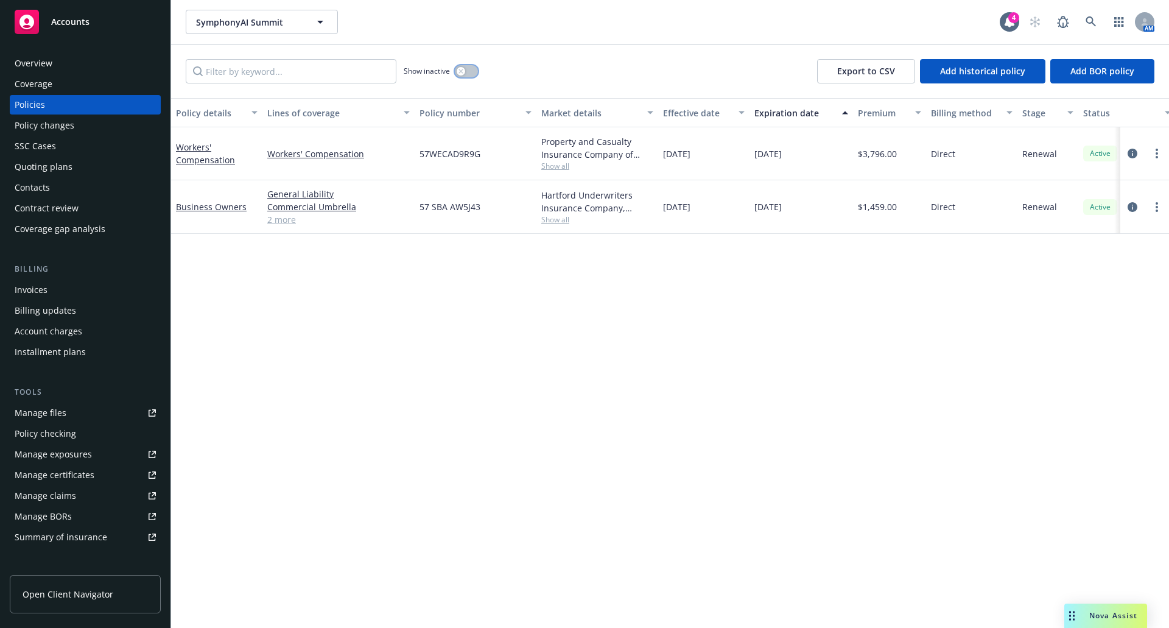
click at [464, 70] on div "button" at bounding box center [461, 71] width 9 height 9
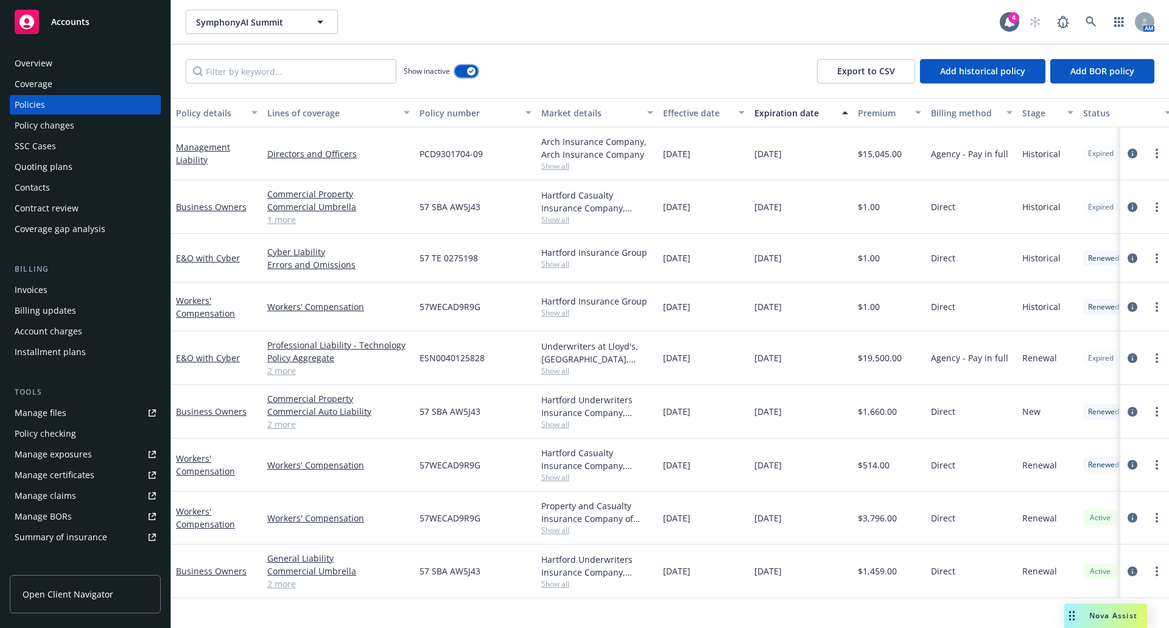
click at [469, 73] on div "button" at bounding box center [471, 71] width 9 height 9
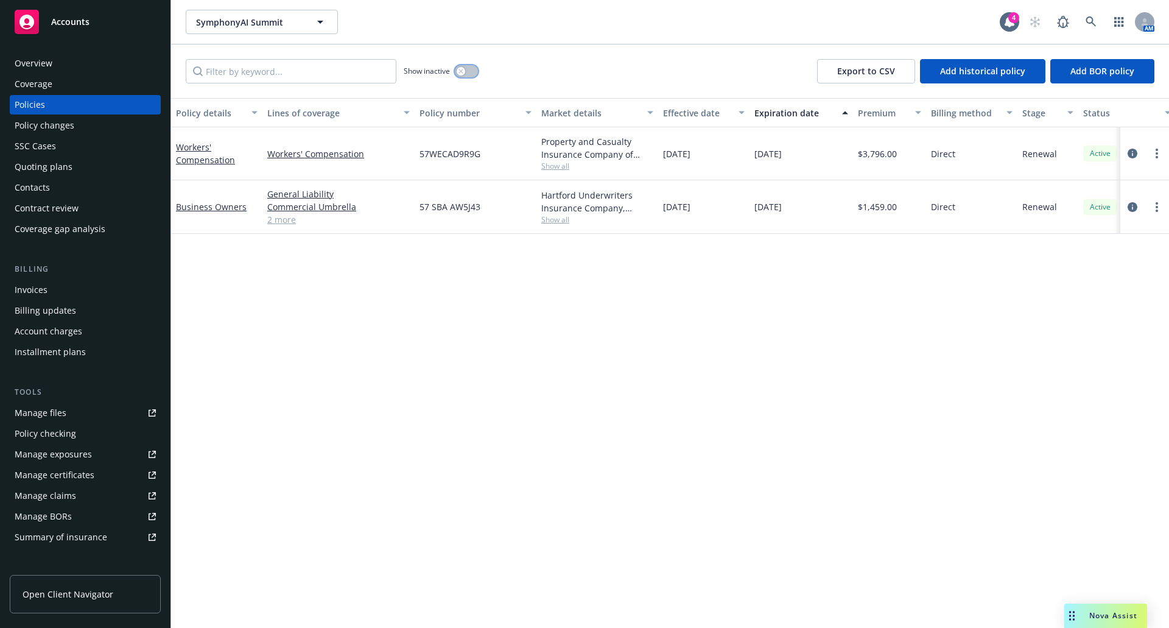
click at [467, 76] on button "button" at bounding box center [466, 71] width 23 height 12
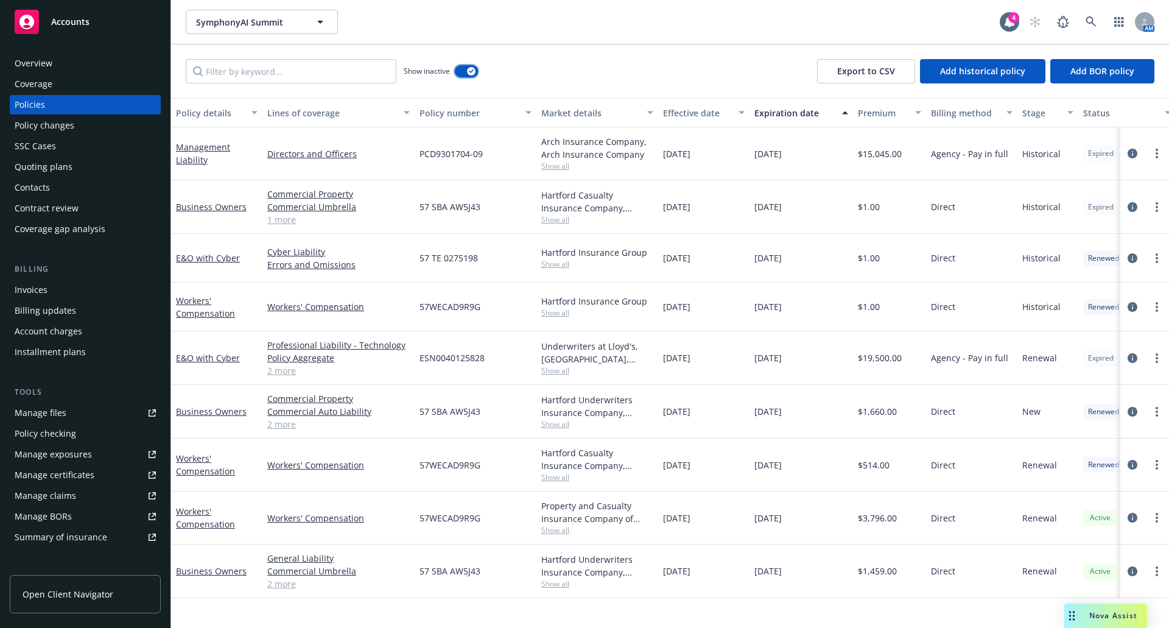
click at [467, 76] on button "button" at bounding box center [466, 71] width 23 height 12
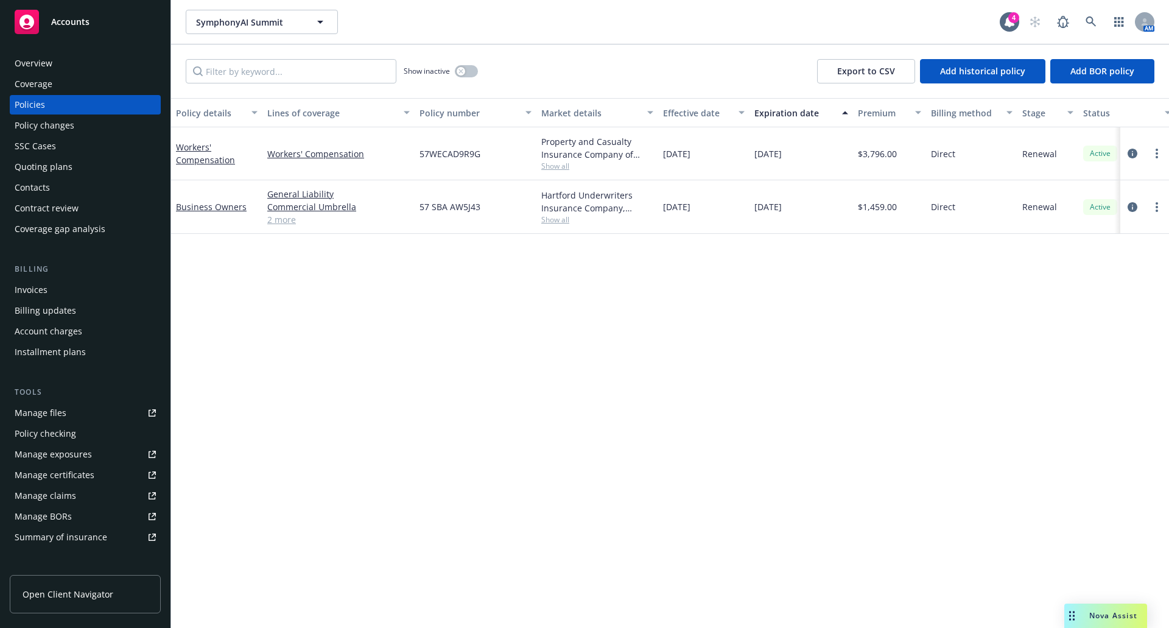
drag, startPoint x: 61, startPoint y: 25, endPoint x: 68, endPoint y: 27, distance: 6.4
click at [63, 25] on span "Accounts" at bounding box center [70, 22] width 38 height 10
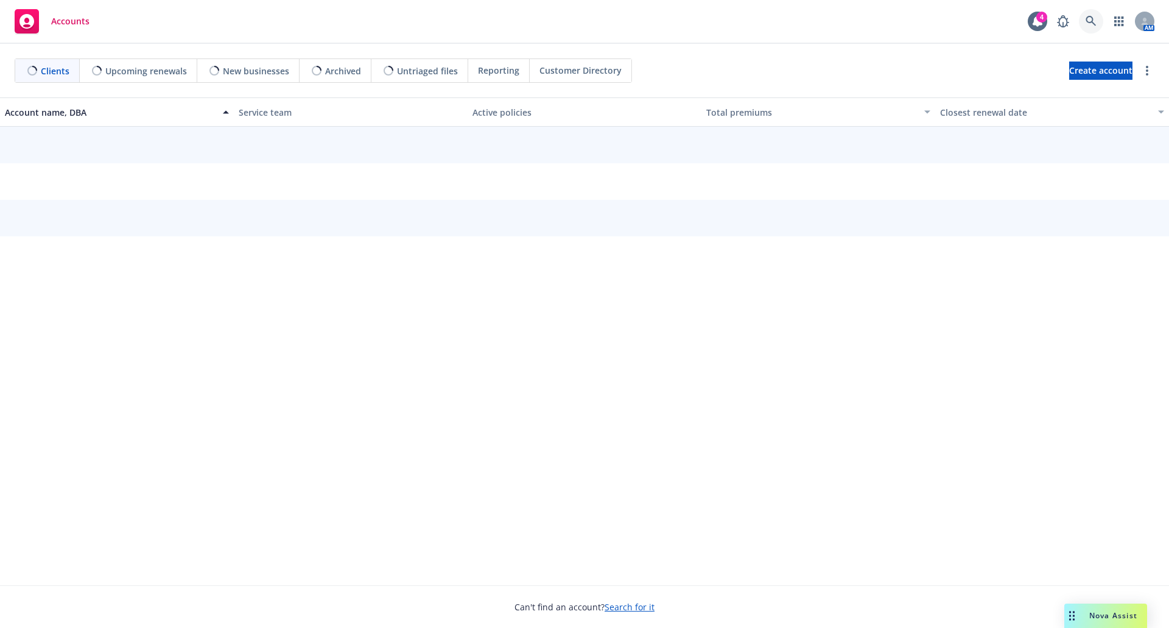
click at [1085, 26] on link at bounding box center [1091, 21] width 24 height 24
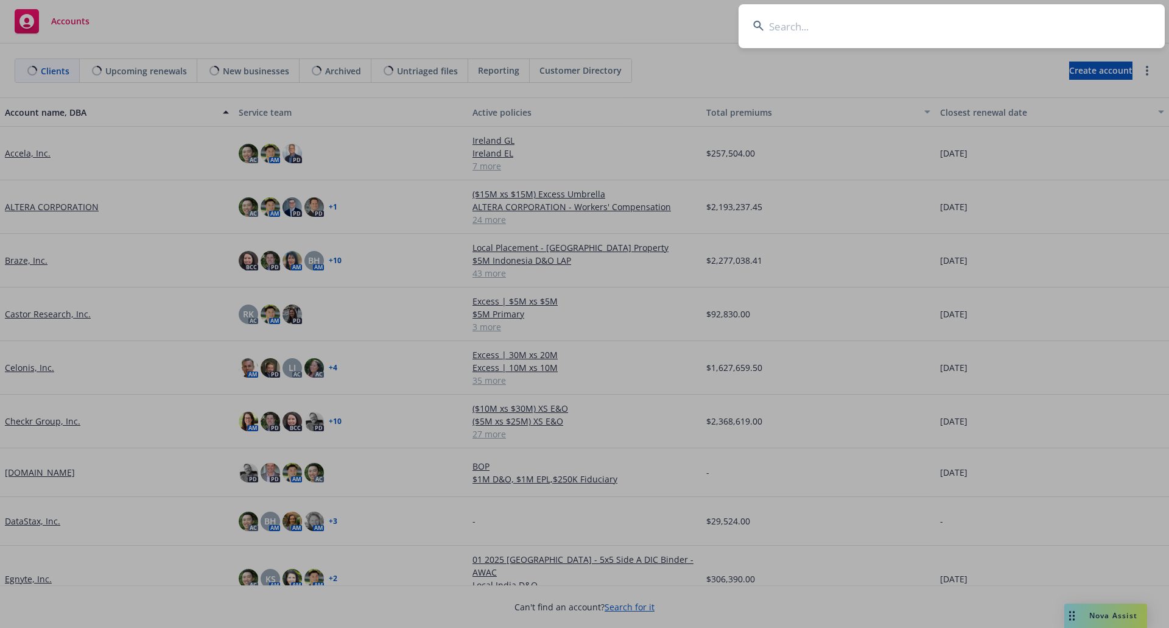
type input "z"
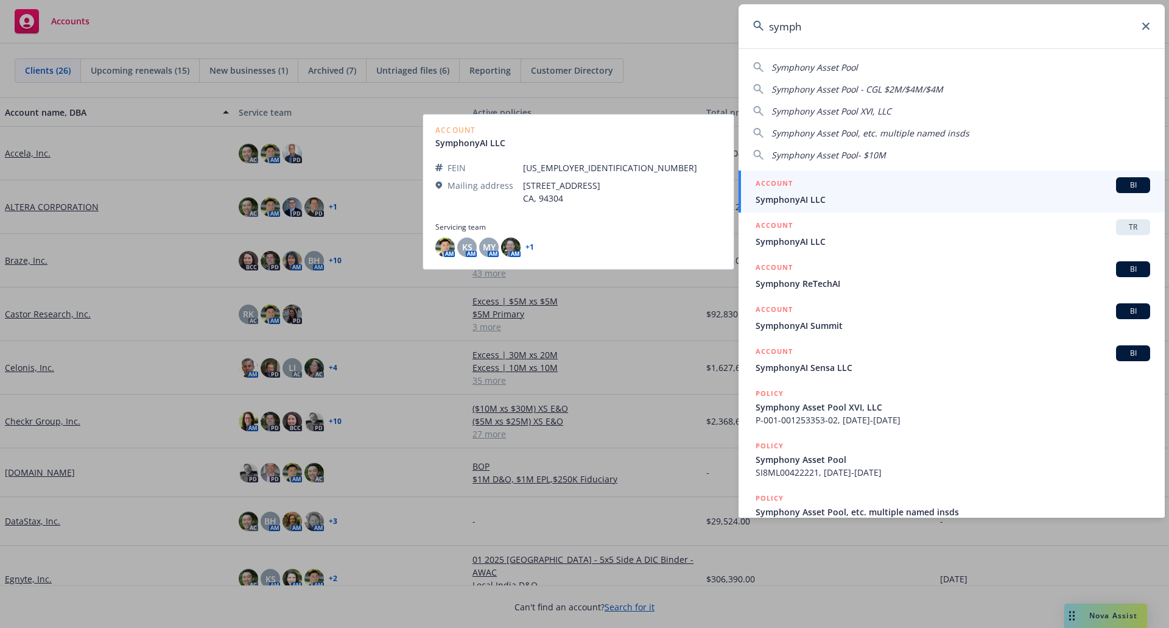
type input "symph"
click at [903, 193] on span "SymphonyAI LLC" at bounding box center [952, 199] width 394 height 13
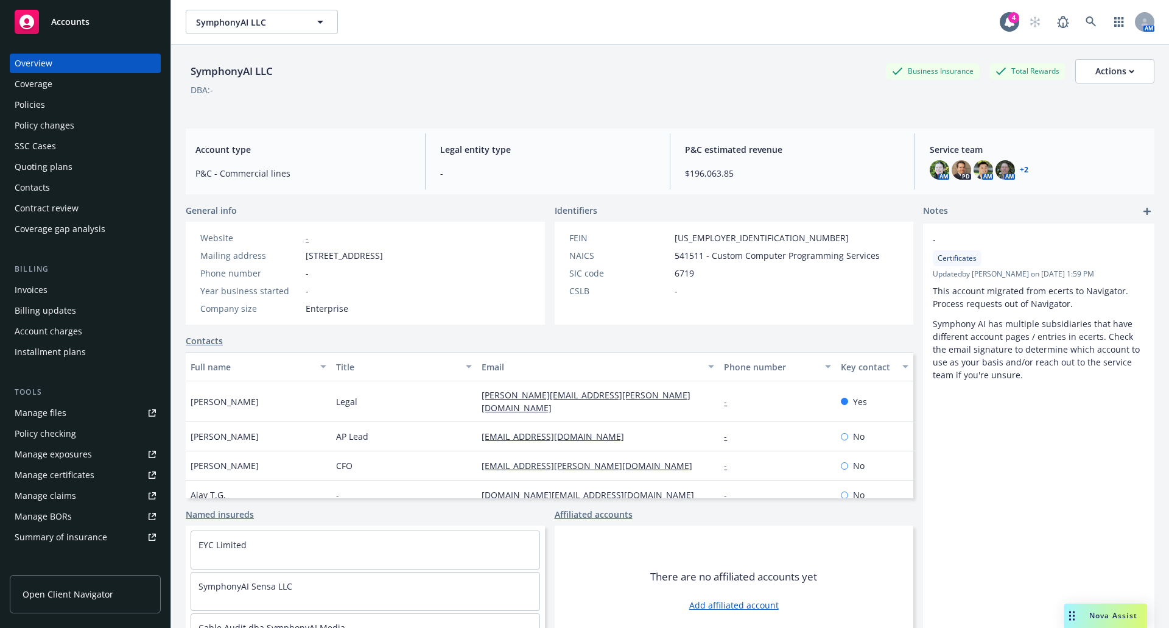
click at [74, 105] on div "Policies" at bounding box center [85, 104] width 141 height 19
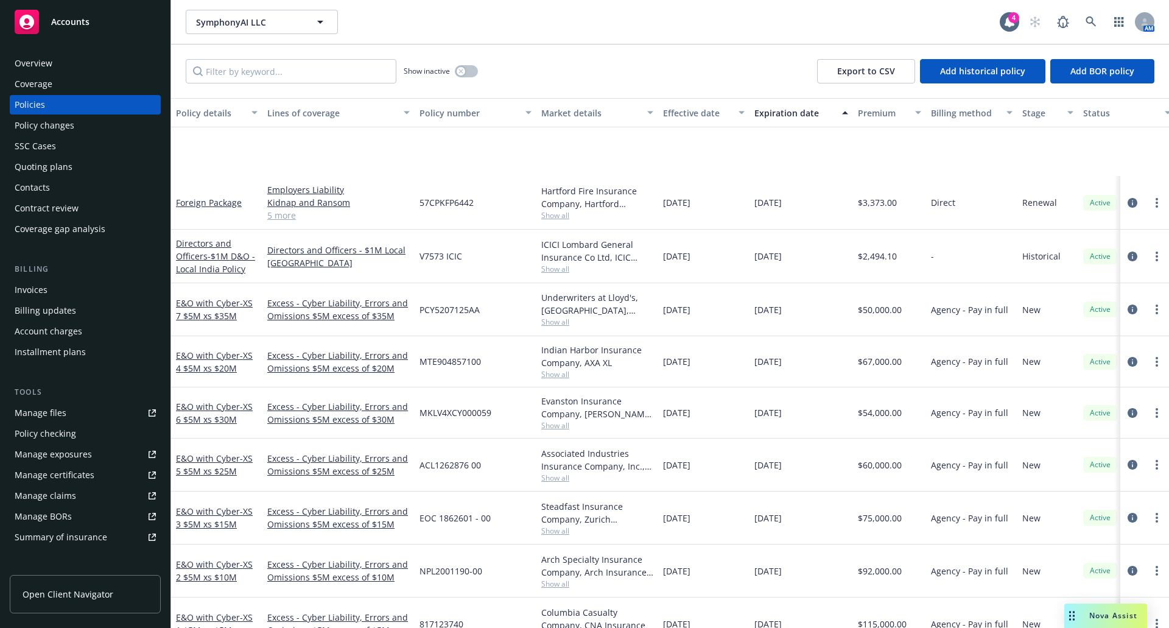
scroll to position [122, 0]
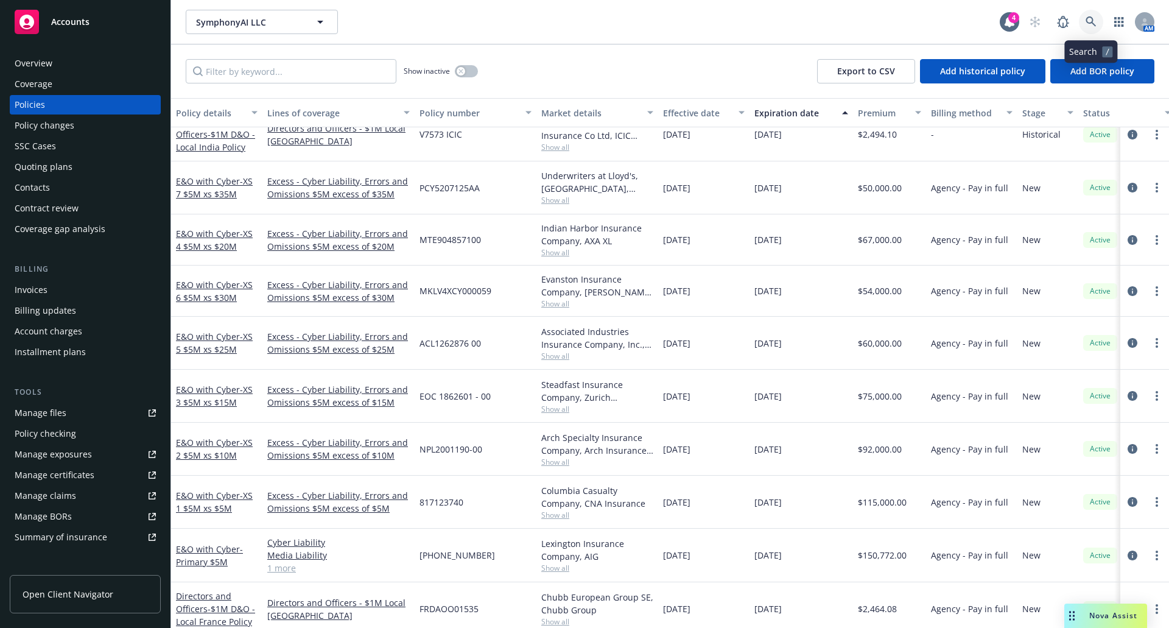
click at [1090, 19] on icon at bounding box center [1090, 21] width 11 height 11
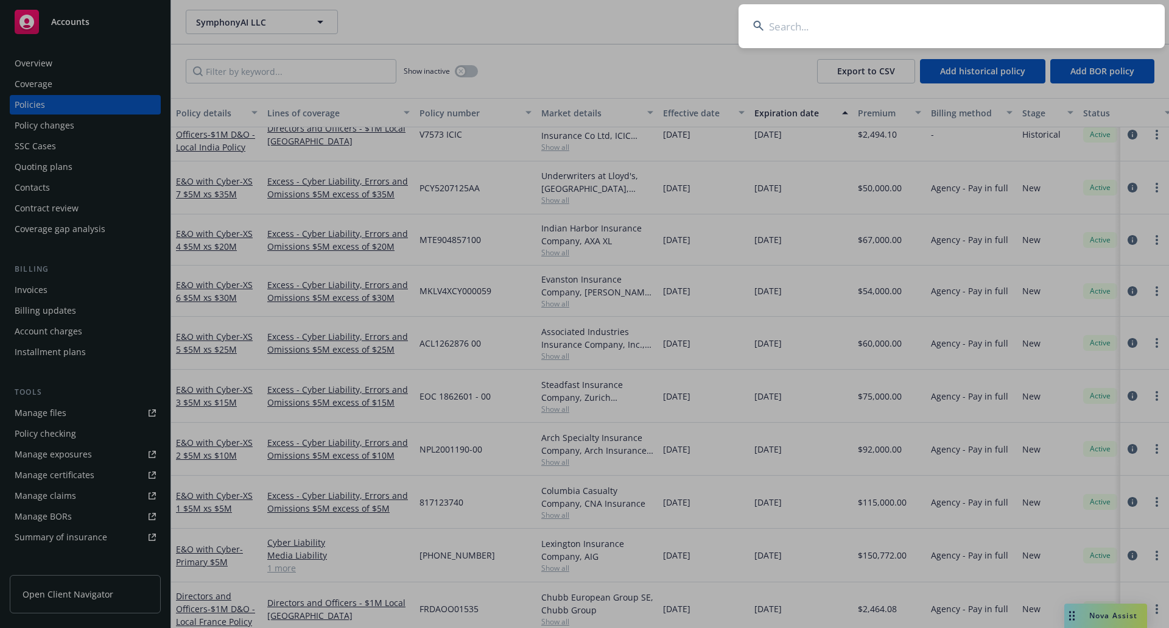
type input "y"
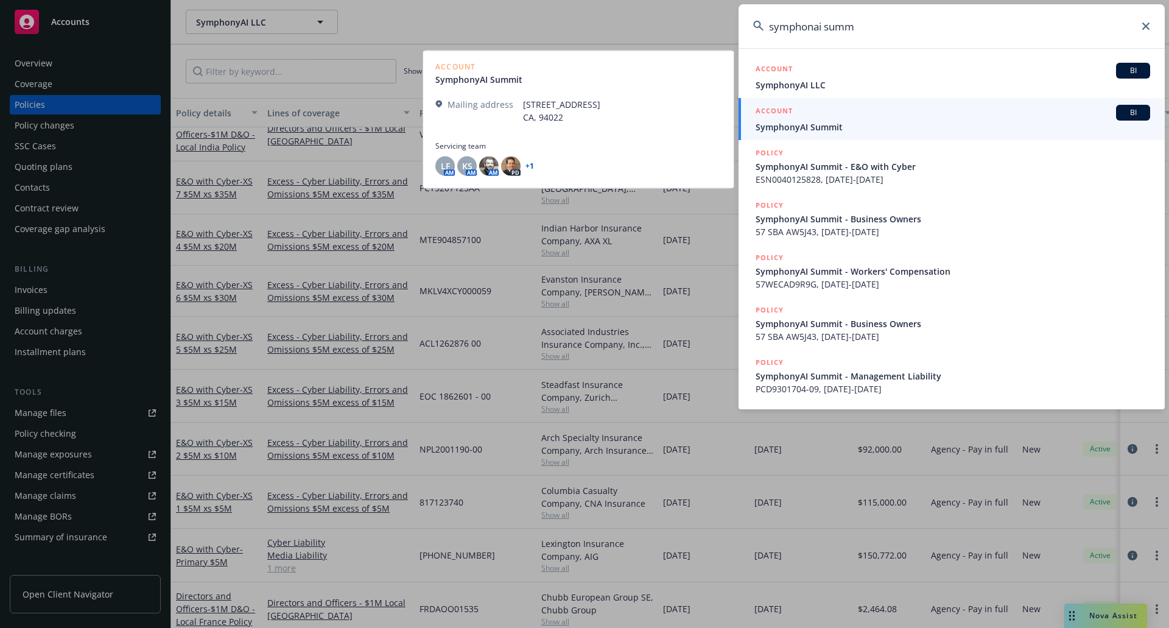
type input "symphonai summ"
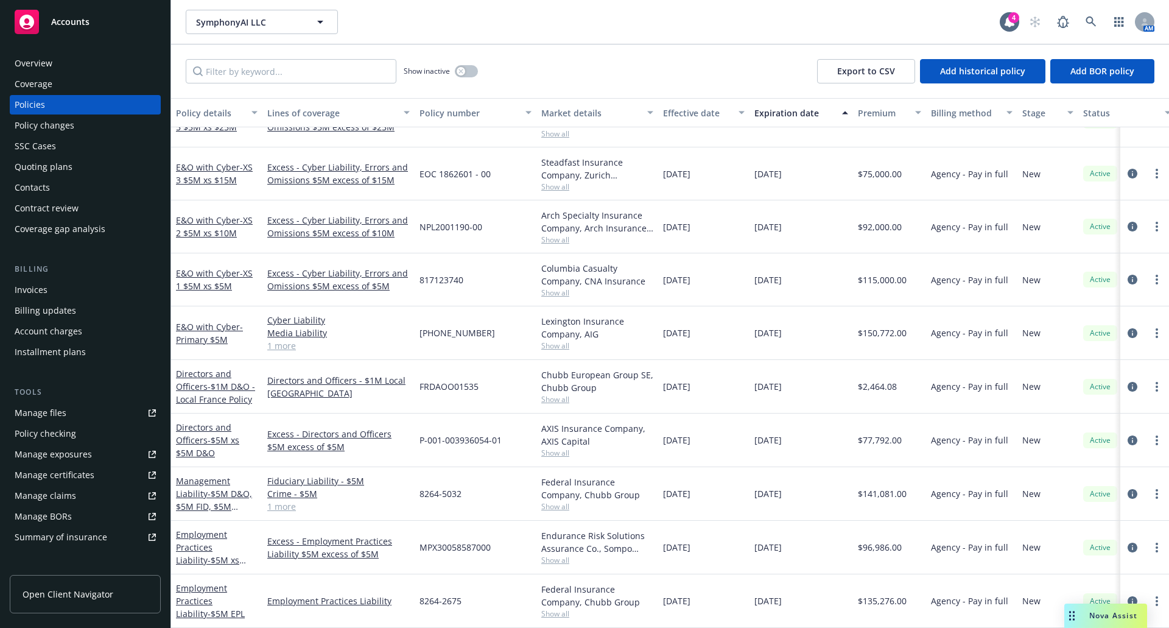
scroll to position [215, 0]
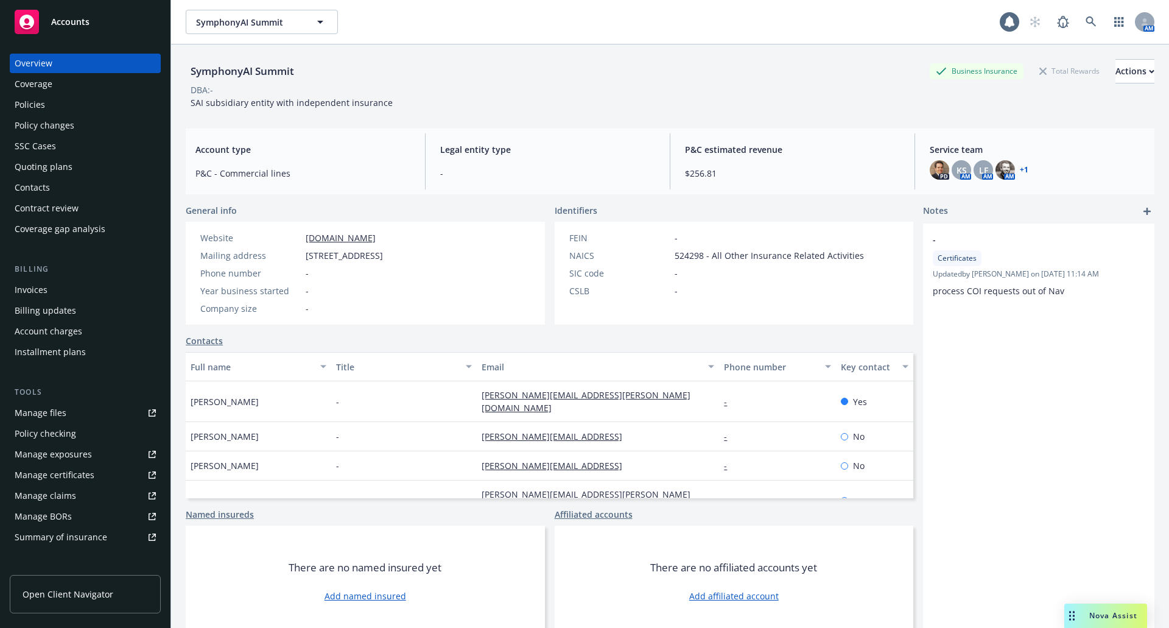
click at [43, 108] on div "Policies" at bounding box center [30, 104] width 30 height 19
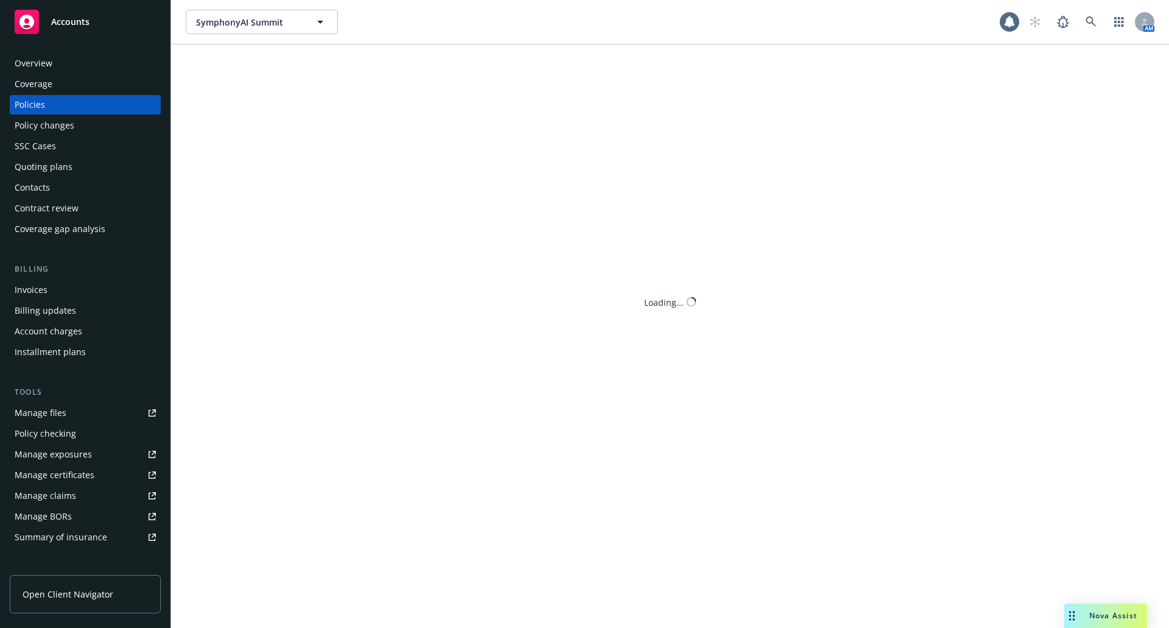
click at [54, 103] on div "Policies" at bounding box center [85, 104] width 141 height 19
